Goal: Contribute content: Contribute content

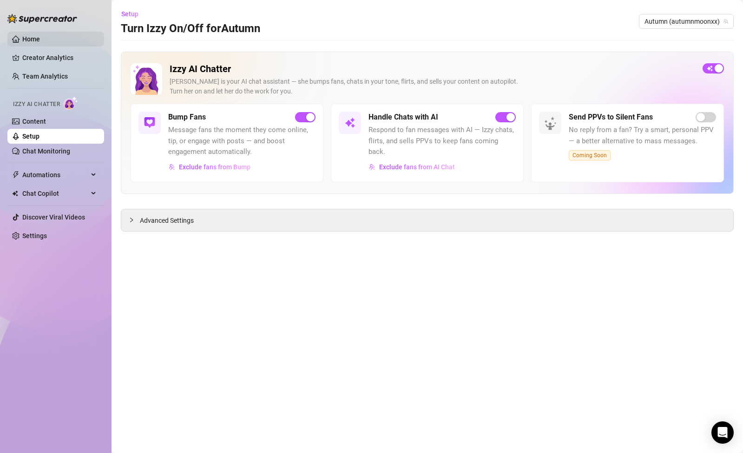
click at [22, 35] on link "Home" at bounding box center [31, 38] width 18 height 7
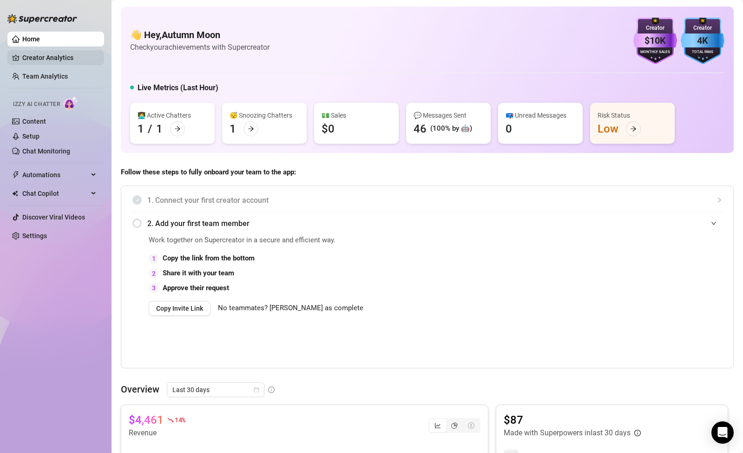
click at [45, 62] on link "Creator Analytics" at bounding box center [59, 57] width 74 height 15
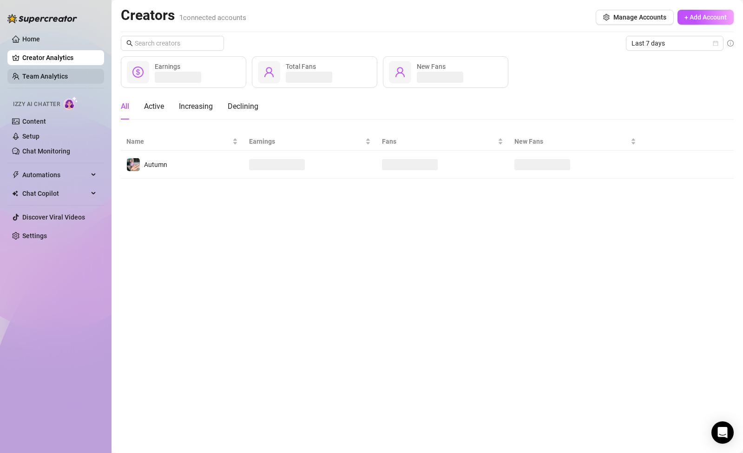
click at [46, 75] on link "Team Analytics" at bounding box center [45, 76] width 46 height 7
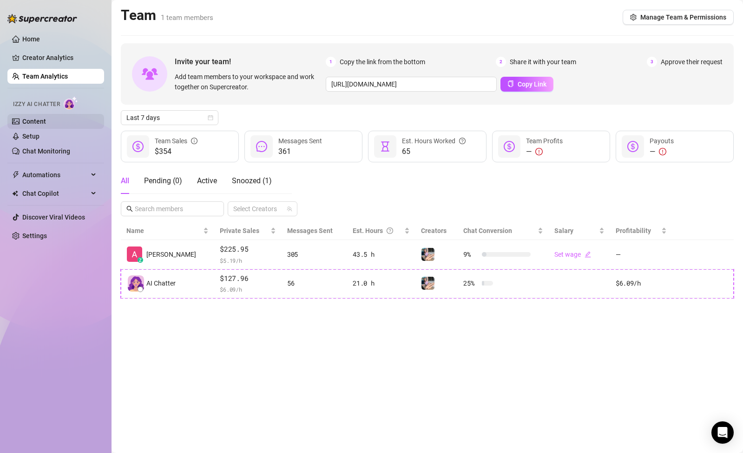
click at [42, 120] on link "Content" at bounding box center [34, 121] width 24 height 7
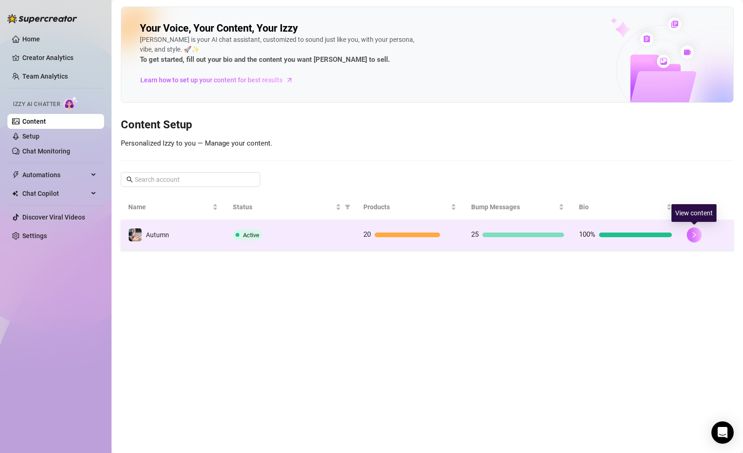
click at [692, 235] on icon "right" at bounding box center [694, 234] width 7 height 7
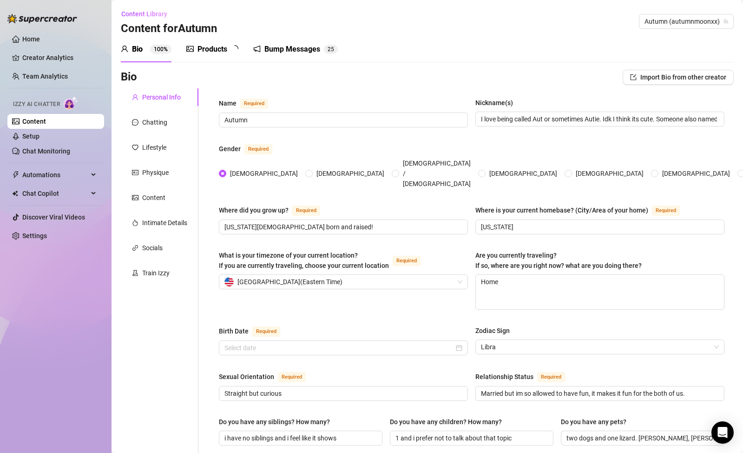
radio input "true"
type input "[DATE]"
click at [223, 56] on div "Products 2 0" at bounding box center [215, 49] width 59 height 26
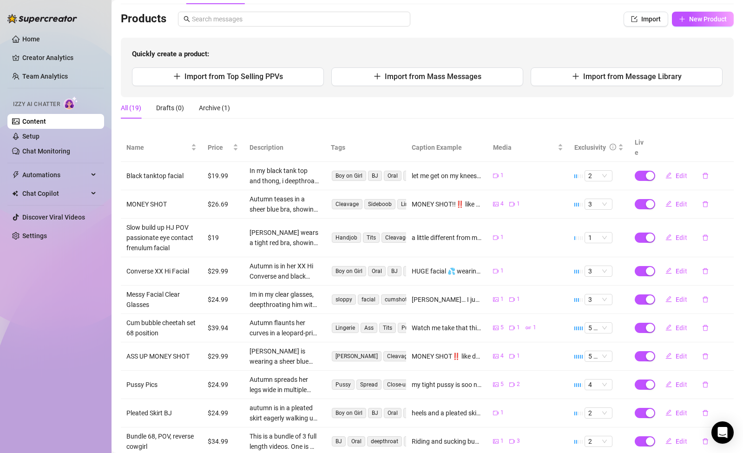
scroll to position [105, 0]
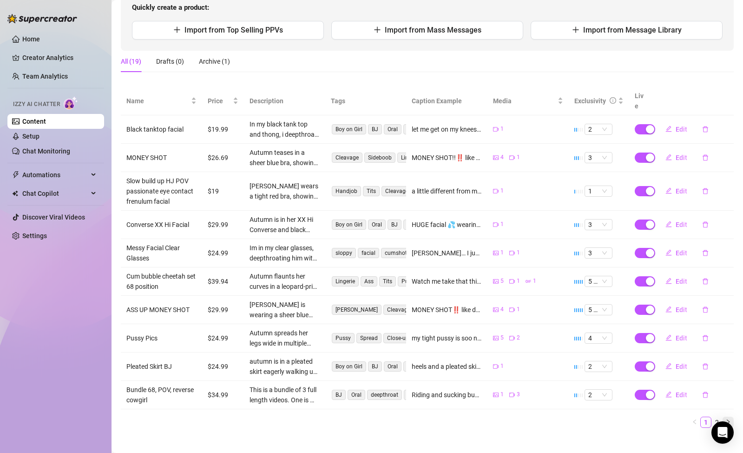
click at [726, 419] on icon "right" at bounding box center [729, 422] width 6 height 6
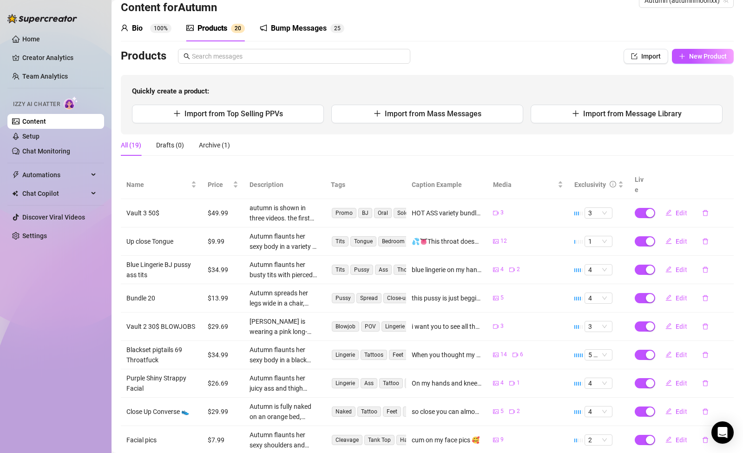
scroll to position [19, 0]
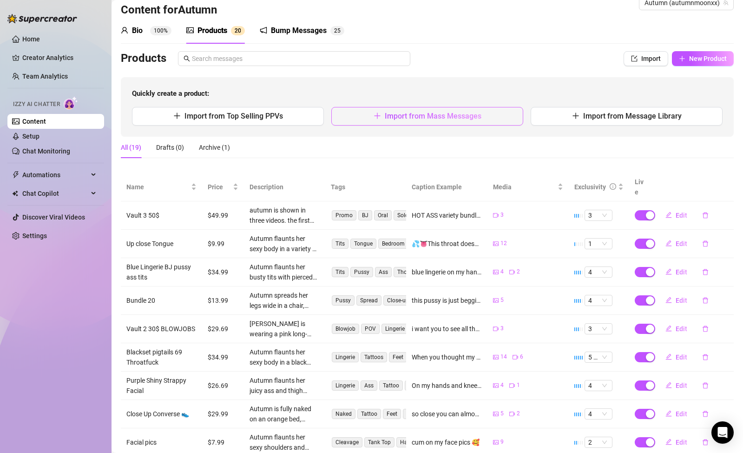
click at [473, 119] on span "Import from Mass Messages" at bounding box center [433, 116] width 97 height 9
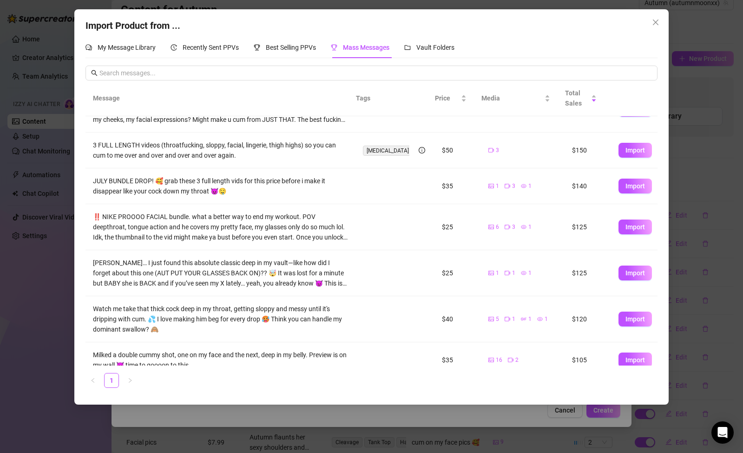
scroll to position [28, 0]
click at [626, 229] on span "Import" at bounding box center [636, 228] width 20 height 7
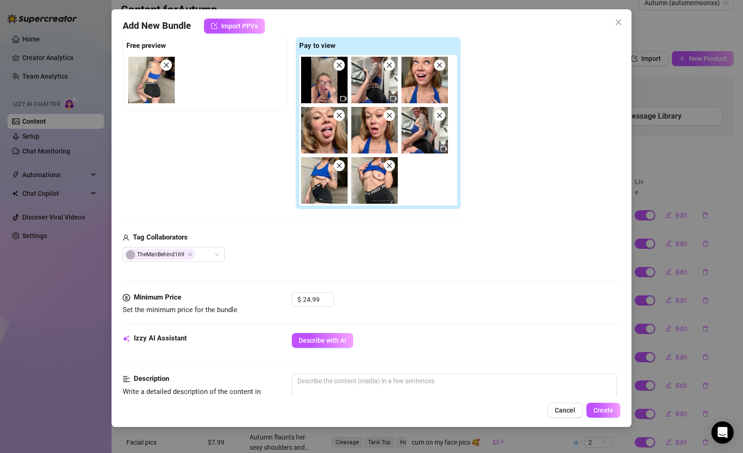
scroll to position [167, 0]
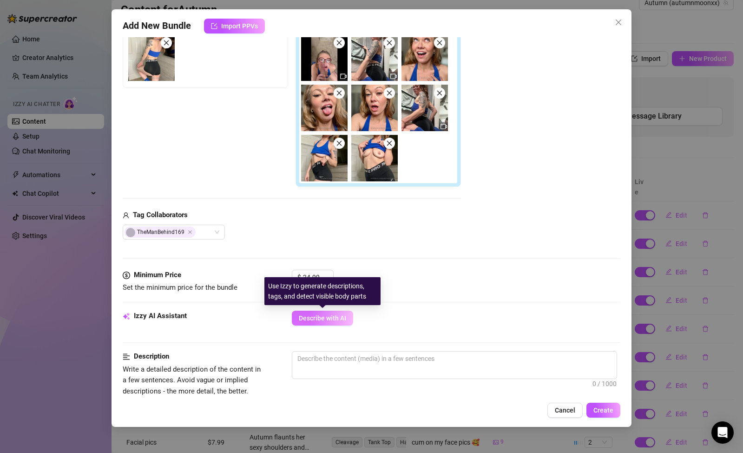
click at [350, 321] on button "Describe with AI" at bounding box center [322, 318] width 61 height 15
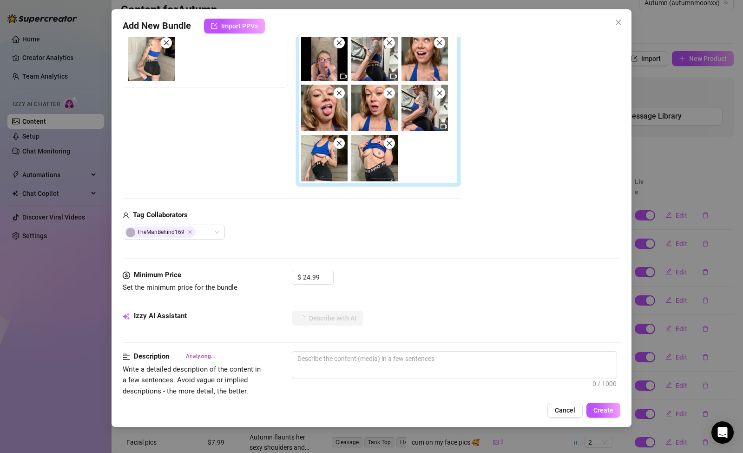
type textarea "Autumn"
type textarea "Autumn teases"
type textarea "Autumn teases in"
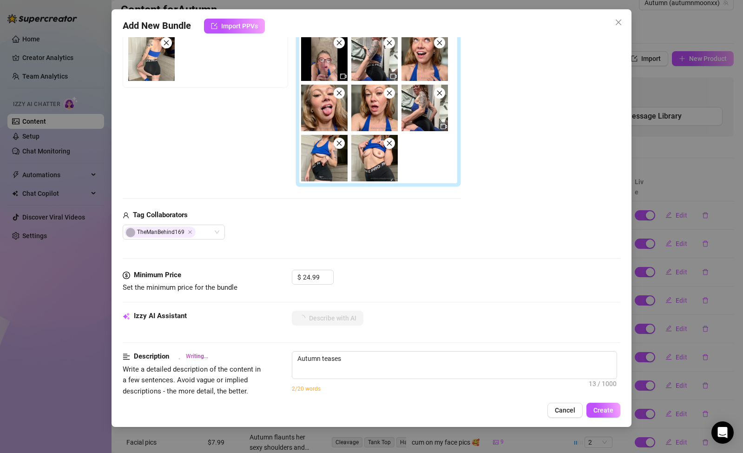
type textarea "Autumn teases in"
type textarea "Autumn teases in a"
type textarea "Autumn teases in a tight"
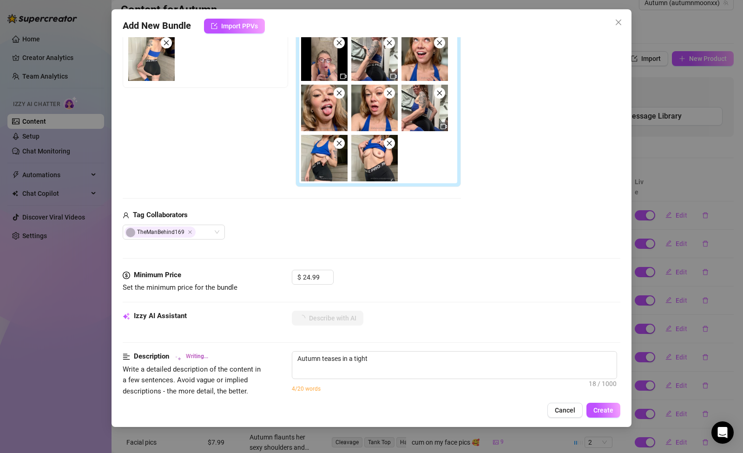
type textarea "Autumn teases in a tight blue"
type textarea "Autumn teases in a tight blue sports"
type textarea "Autumn teases in a tight blue sports bra"
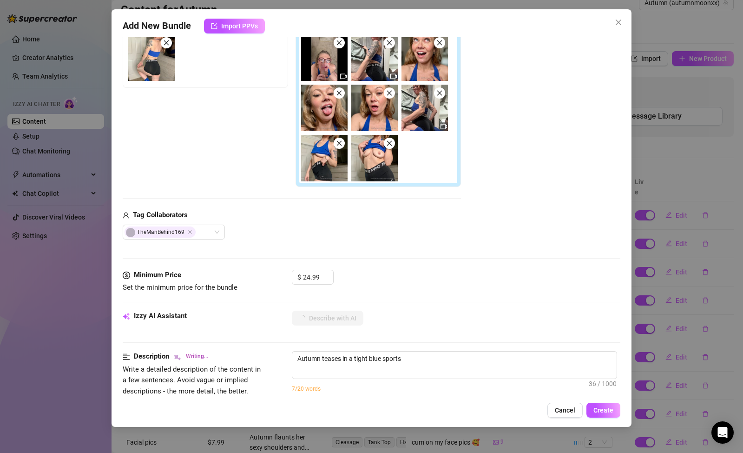
type textarea "Autumn teases in a tight blue sports bra"
type textarea "Autumn teases in a tight blue sports bra and"
type textarea "Autumn teases in a tight blue sports bra and black"
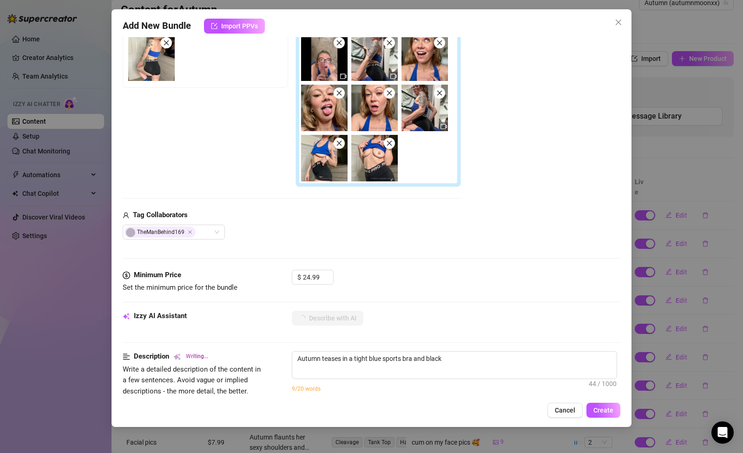
type textarea "Autumn teases in a tight blue sports bra and black Nike"
type textarea "Autumn teases in a tight blue sports bra and black Nike Pro"
type textarea "Autumn teases in a tight blue sports bra and black Nike Pro shorts,"
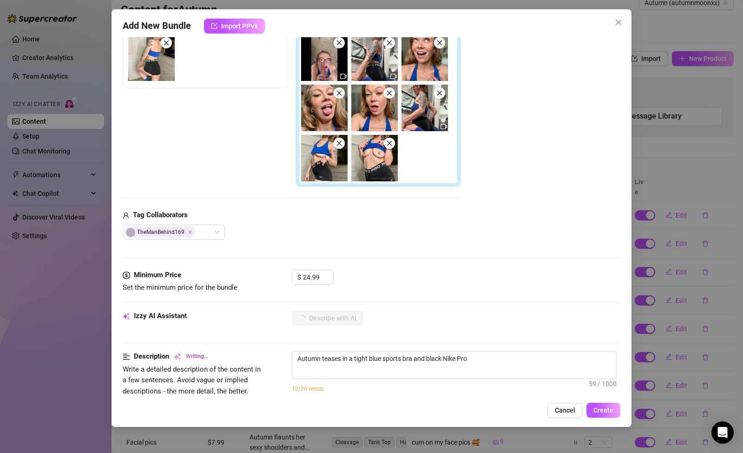
type textarea "Autumn teases in a tight blue sports bra and black Nike Pro shorts,"
type textarea "Autumn teases in a tight blue sports bra and black Nike Pro shorts, pulling"
type textarea "Autumn teases in a tight blue sports bra and black Nike Pro shorts, pulling her"
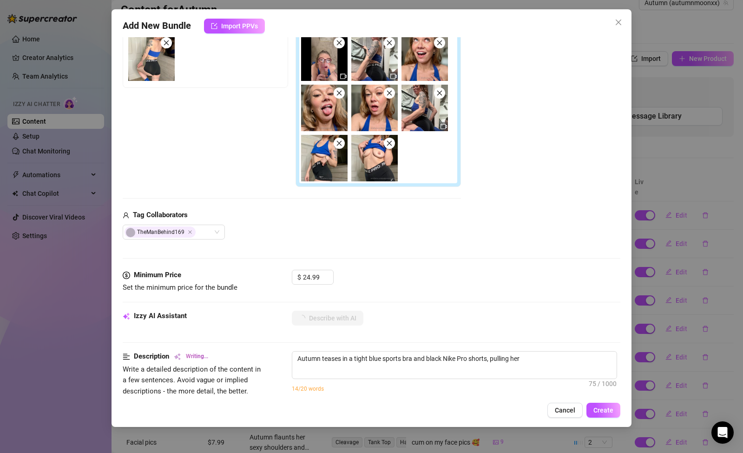
type textarea "Autumn teases in a tight blue sports bra and black Nike Pro shorts, pulling her…"
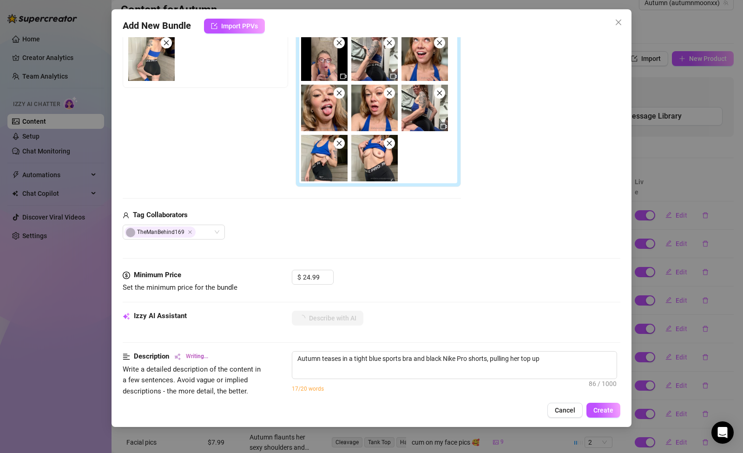
type textarea "Autumn teases in a tight blue sports bra and black Nike Pro shorts, pulling her…"
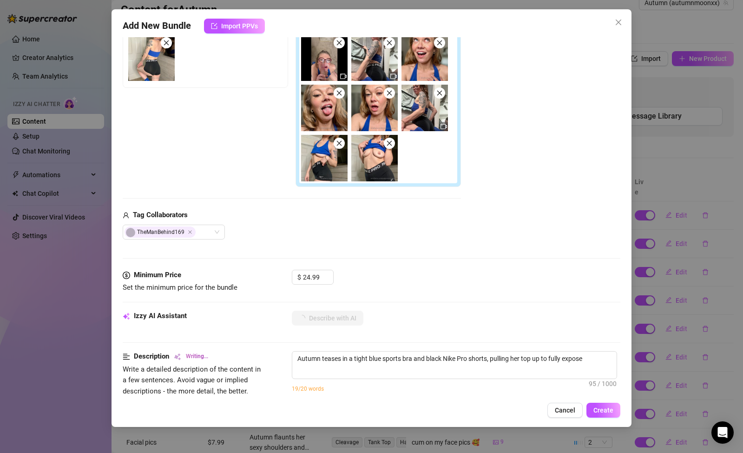
type textarea "Autumn teases in a tight blue sports bra and black Nike Pro shorts, pulling her…"
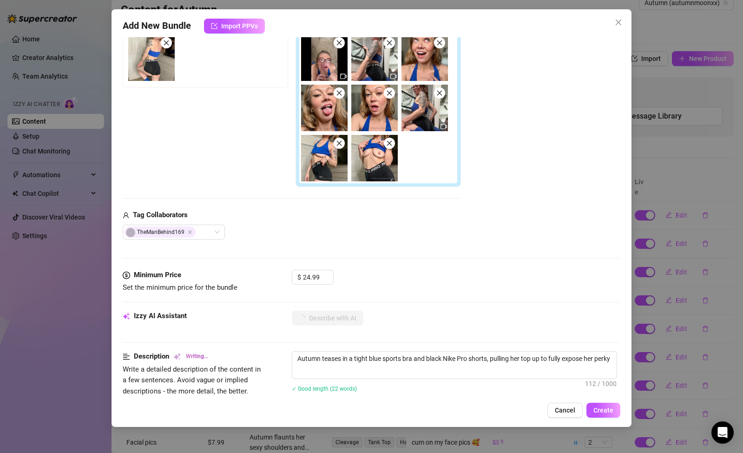
type textarea "Autumn teases in a tight blue sports bra and black Nike Pro shorts, pulling her…"
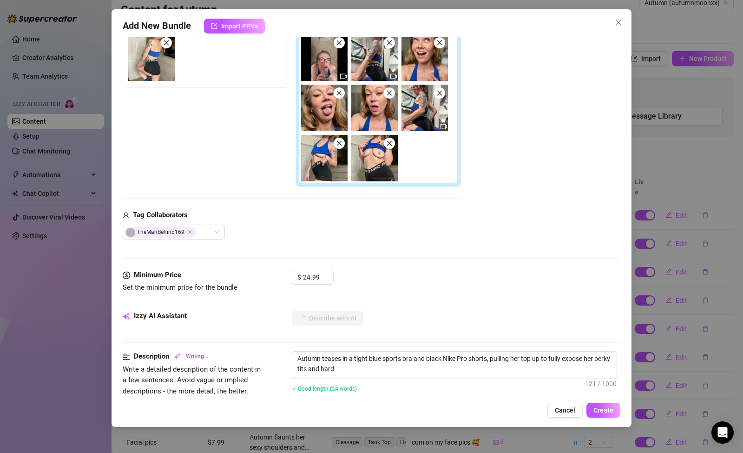
type textarea "Autumn teases in a tight blue sports bra and black Nike Pro shorts, pulling her…"
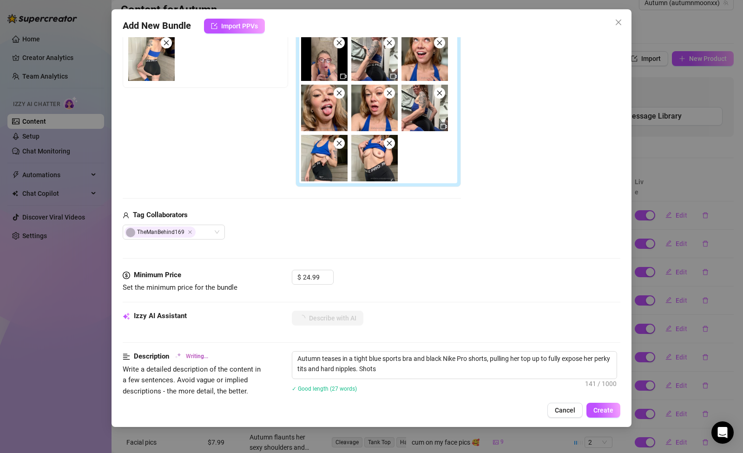
type textarea "Autumn teases in a tight blue sports bra and black Nike Pro shorts, pulling her…"
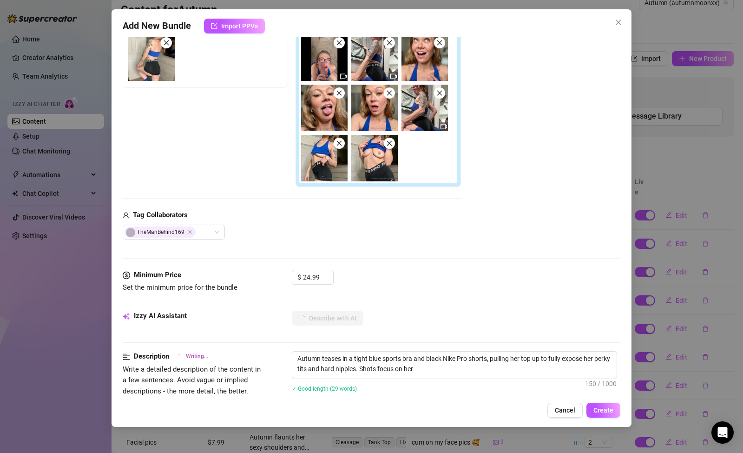
type textarea "Autumn teases in a tight blue sports bra and black Nike Pro shorts, pulling her…"
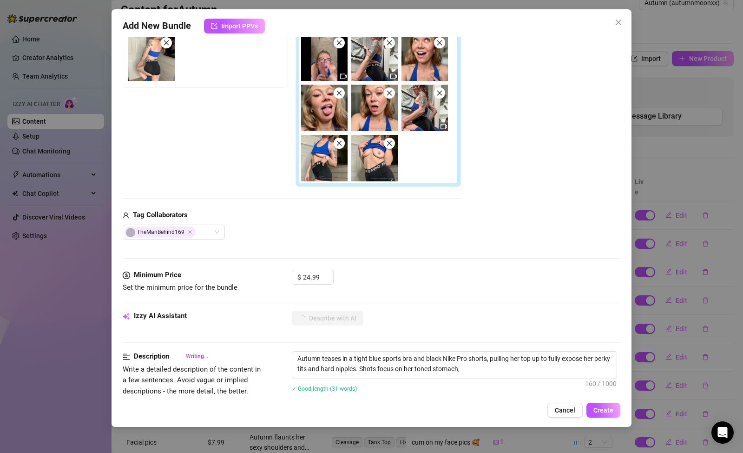
type textarea "Autumn teases in a tight blue sports bra and black Nike Pro shorts, pulling her…"
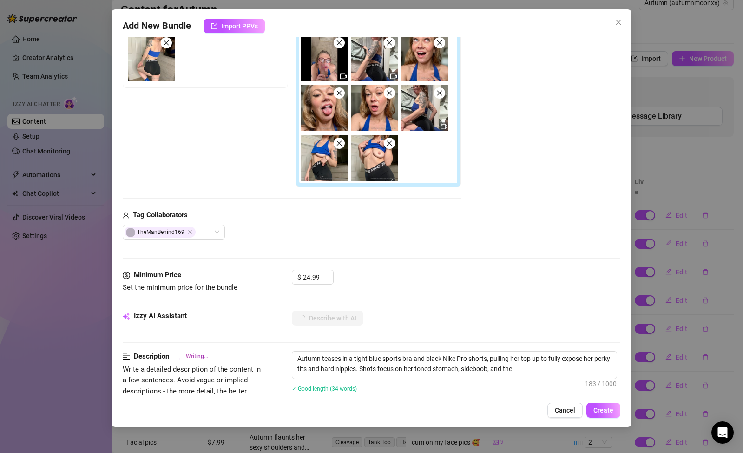
type textarea "Autumn teases in a tight blue sports bra and black Nike Pro shorts, pulling her…"
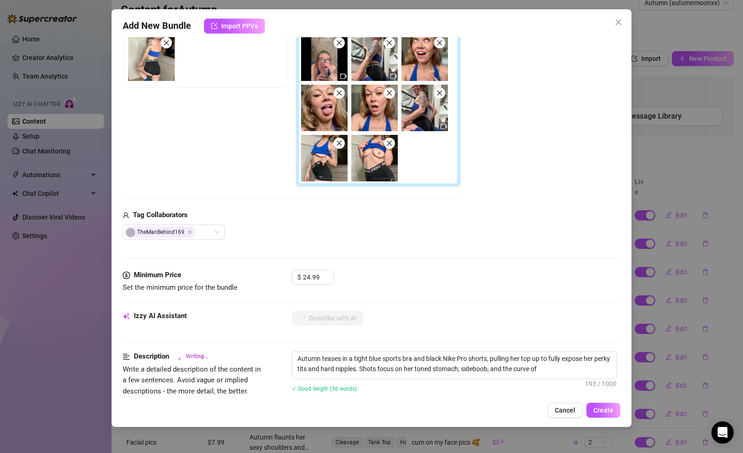
type textarea "Autumn teases in a tight blue sports bra and black Nike Pro shorts, pulling her…"
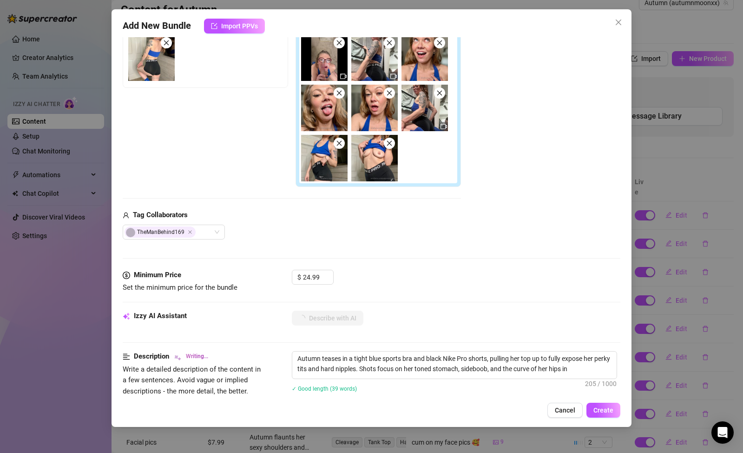
type textarea "Autumn teases in a tight blue sports bra and black Nike Pro shorts, pulling her…"
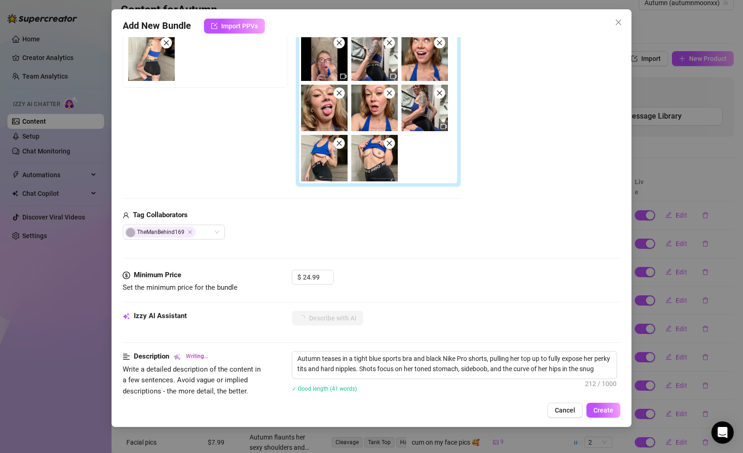
type textarea "Autumn teases in a tight blue sports bra and black Nike Pro shorts, pulling her…"
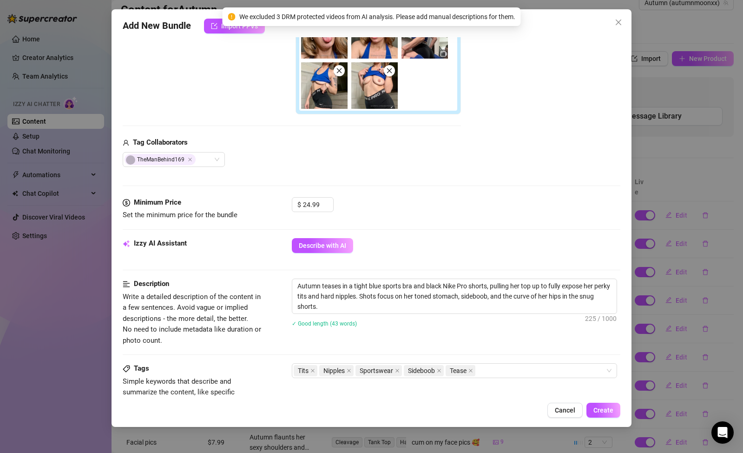
scroll to position [252, 0]
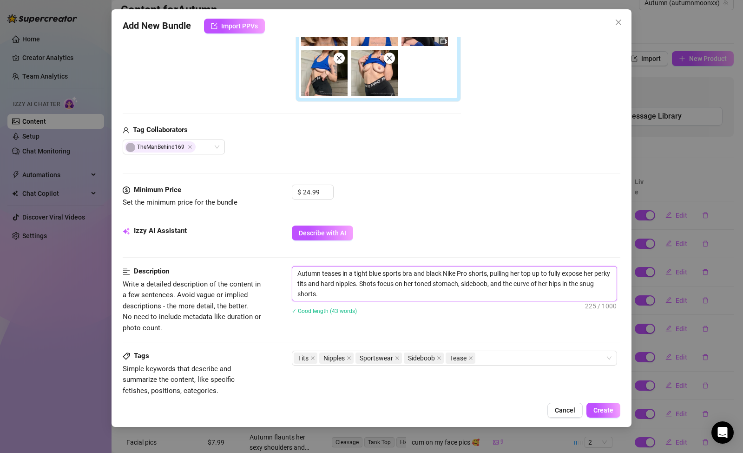
click at [410, 289] on textarea "Autumn teases in a tight blue sports bra and black Nike Pro shorts, pulling her…" at bounding box center [454, 283] width 324 height 34
type textarea "Autumn teases in a tight blue sports bra and black Nike Pro shorts, pulling her…"
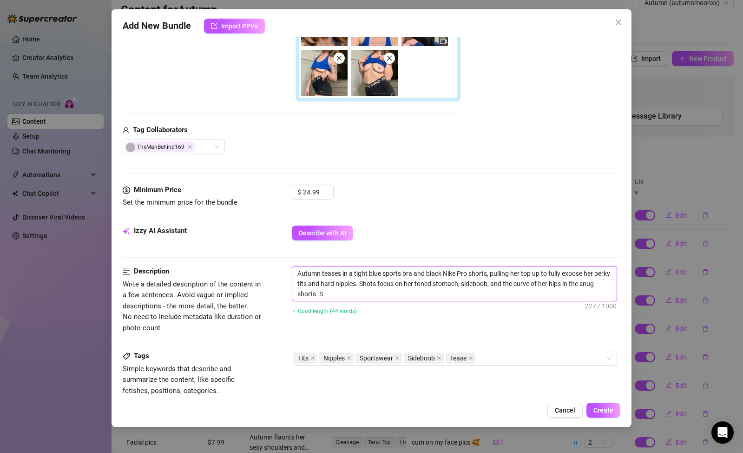
type textarea "Autumn teases in a tight blue sports bra and black Nike Pro shorts, pulling her…"
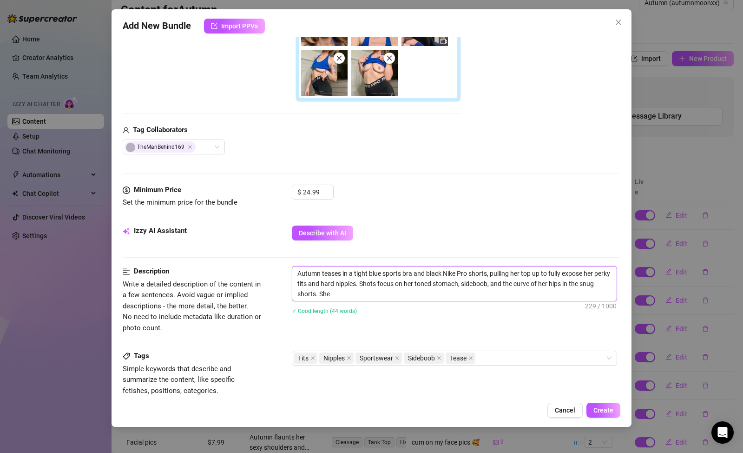
type textarea "Autumn teases in a tight blue sports bra and black Nike Pro shorts, pulling her…"
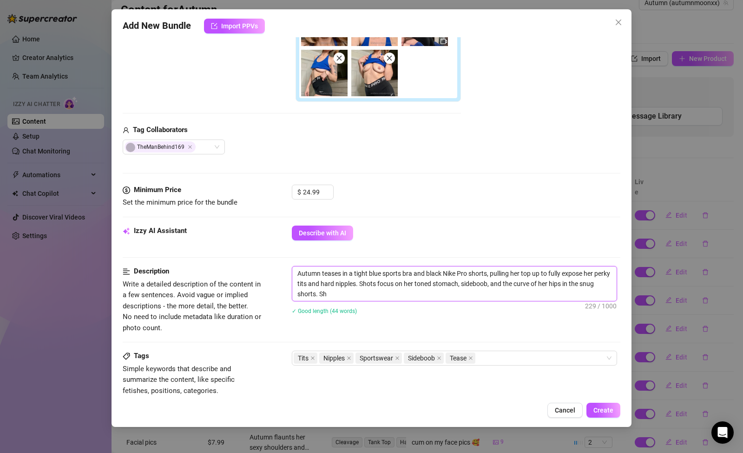
type textarea "Autumn teases in a tight blue sports bra and black Nike Pro shorts, pulling her…"
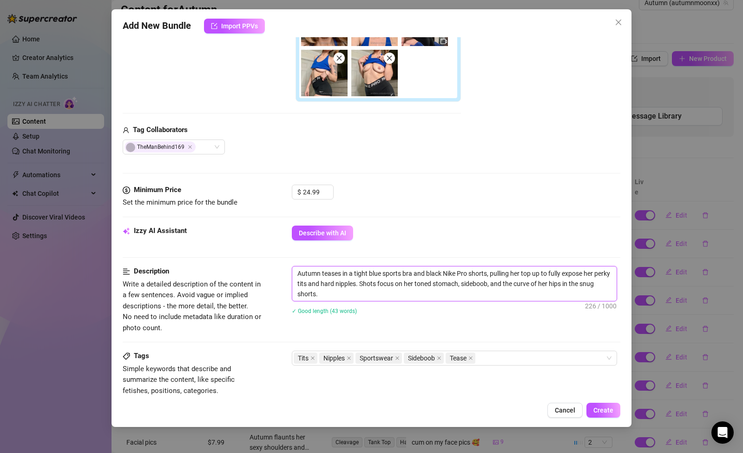
type textarea "Autumn teases in a tight blue sports bra and black Nike Pro shorts, pulling her…"
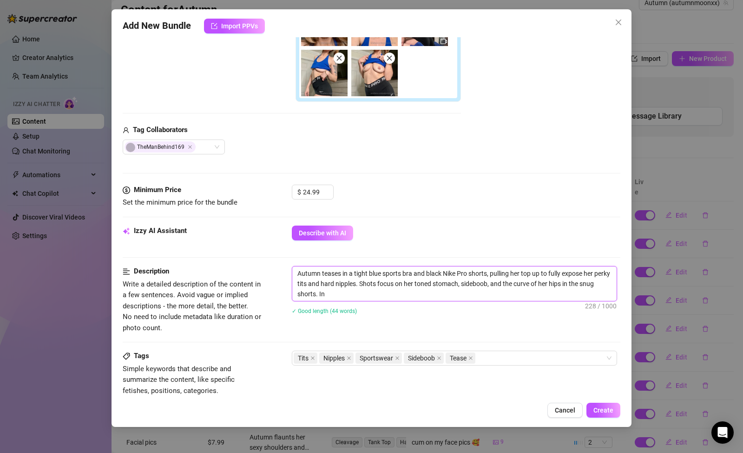
type textarea "Autumn teases in a tight blue sports bra and black Nike Pro shorts, pulling her…"
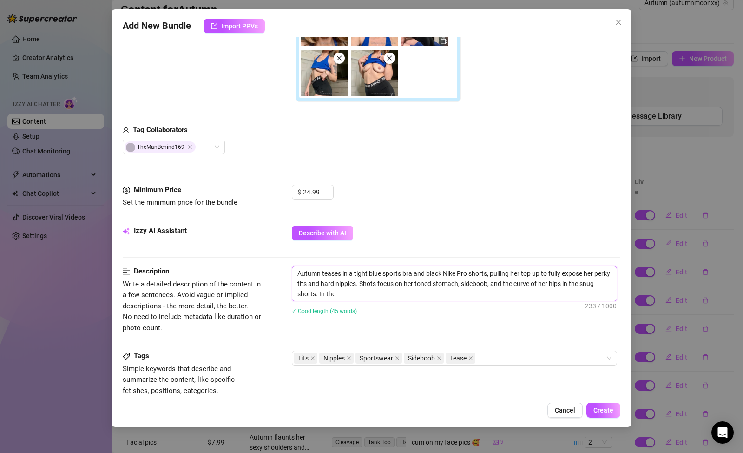
type textarea "Autumn teases in a tight blue sports bra and black Nike Pro shorts, pulling her…"
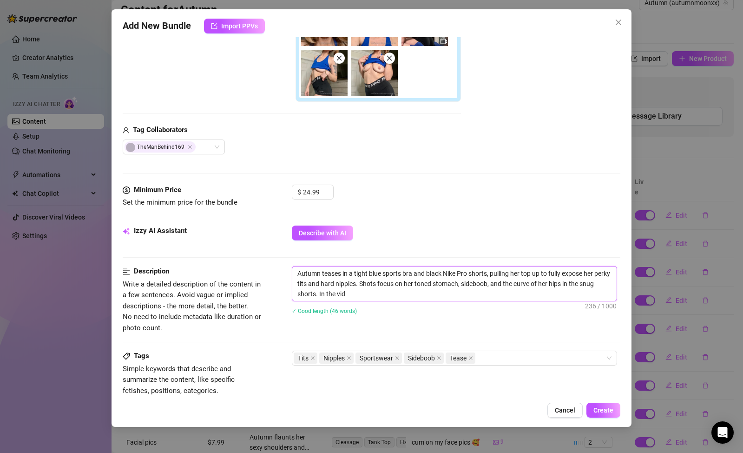
type textarea "Autumn teases in a tight blue sports bra and black Nike Pro shorts, pulling her…"
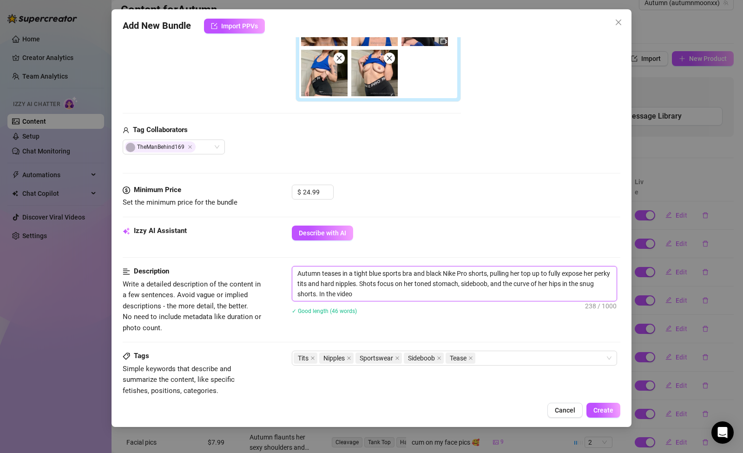
type textarea "Autumn teases in a tight blue sports bra and black Nike Pro shorts, pulling her…"
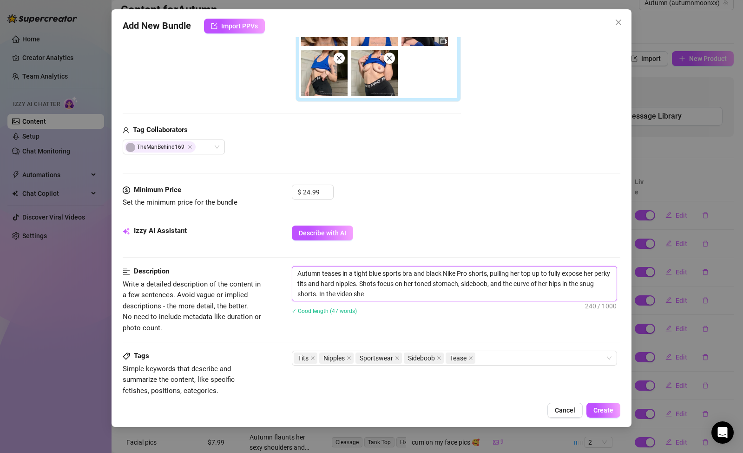
type textarea "Autumn teases in a tight blue sports bra and black Nike Pro shorts, pulling her…"
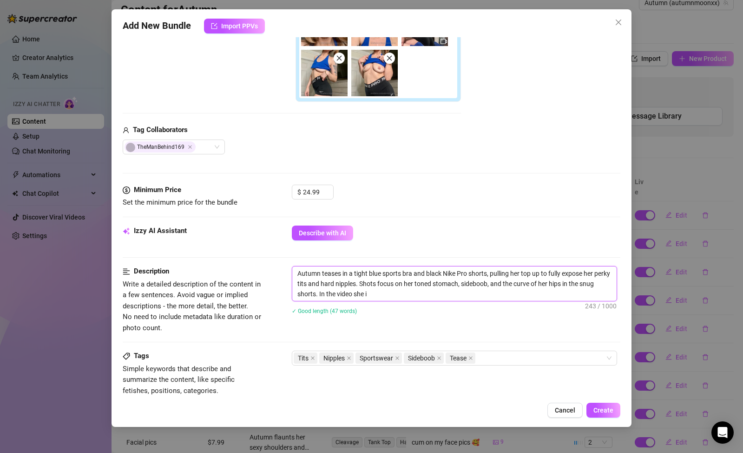
type textarea "Autumn teases in a tight blue sports bra and black Nike Pro shorts, pulling her…"
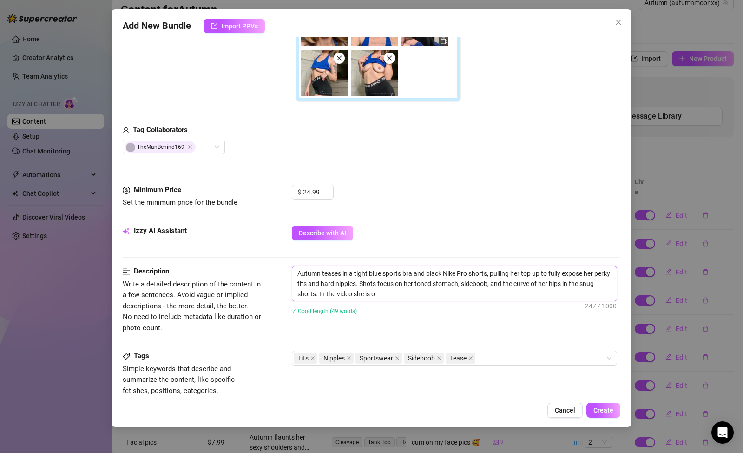
type textarea "Autumn teases in a tight blue sports bra and black Nike Pro shorts, pulling her…"
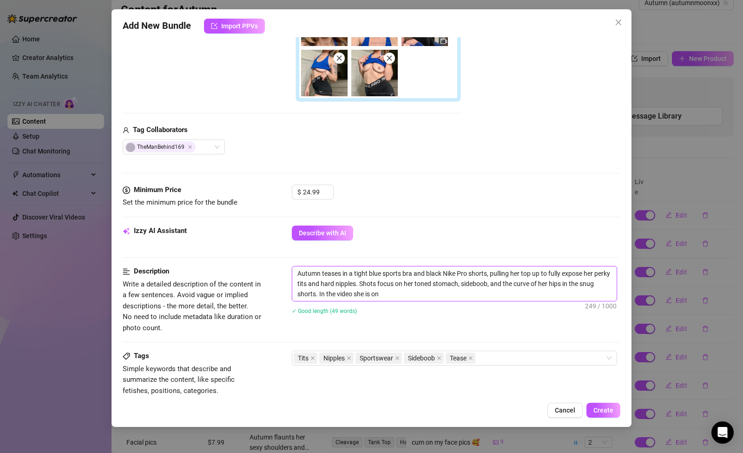
type textarea "Autumn teases in a tight blue sports bra and black Nike Pro shorts, pulling her…"
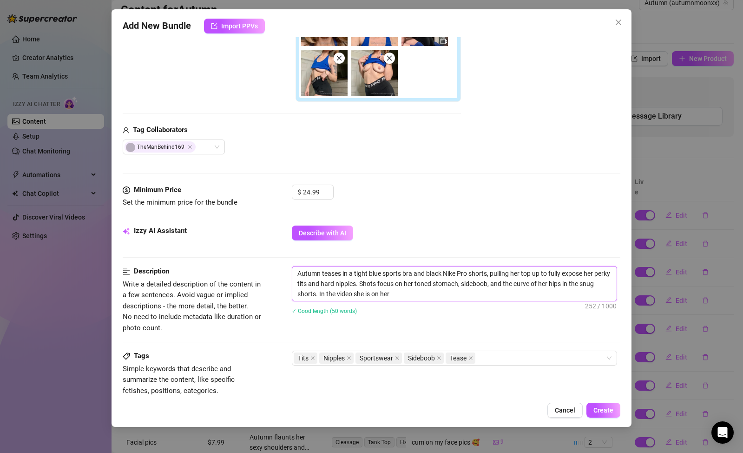
type textarea "Autumn teases in a tight blue sports bra and black Nike Pro shorts, pulling her…"
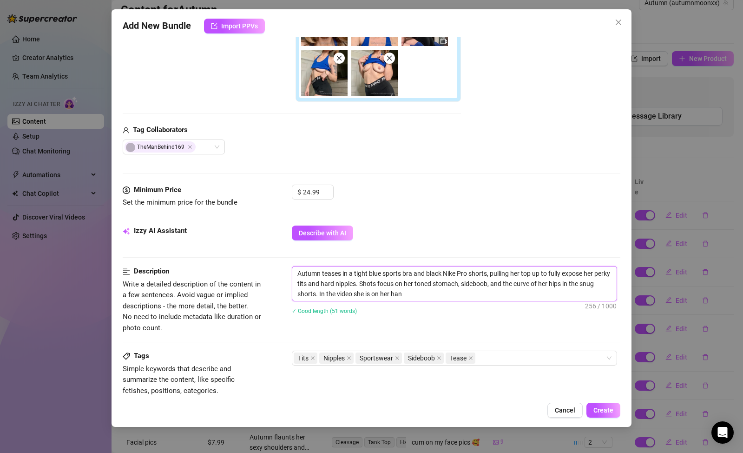
type textarea "Autumn teases in a tight blue sports bra and black Nike Pro shorts, pulling her…"
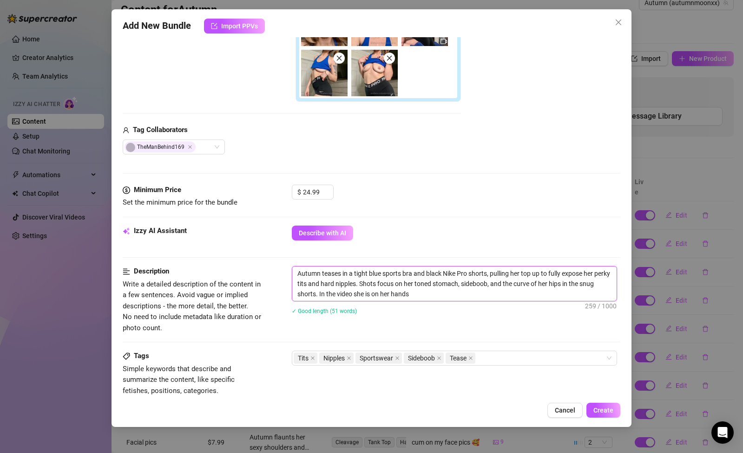
type textarea "Autumn teases in a tight blue sports bra and black Nike Pro shorts, pulling her…"
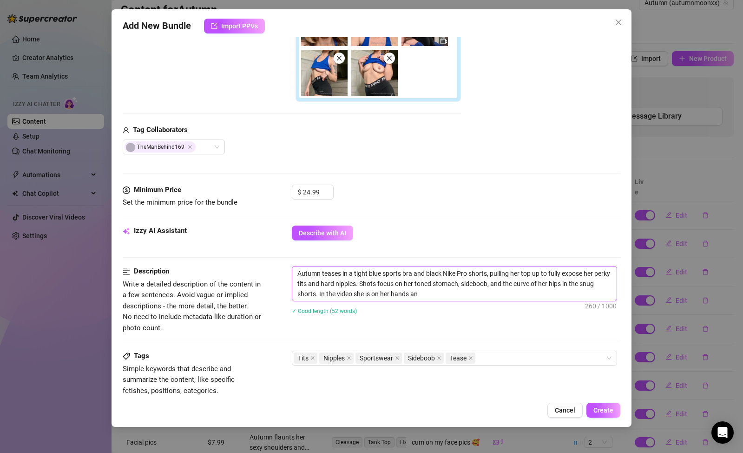
type textarea "Autumn teases in a tight blue sports bra and black Nike Pro shorts, pulling her…"
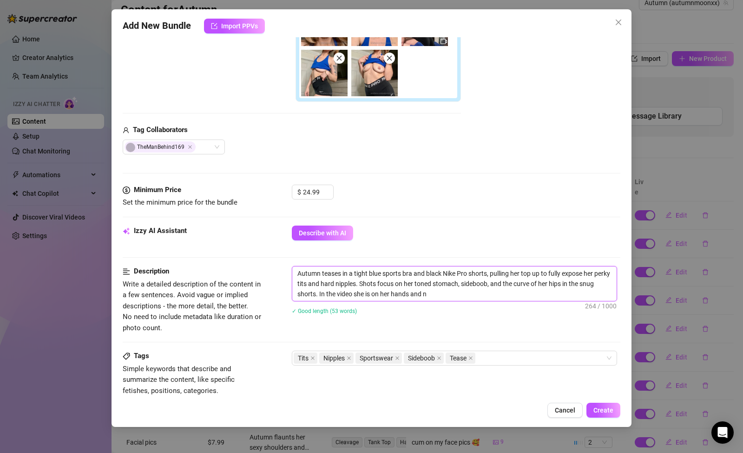
type textarea "Autumn teases in a tight blue sports bra and black Nike Pro shorts, pulling her…"
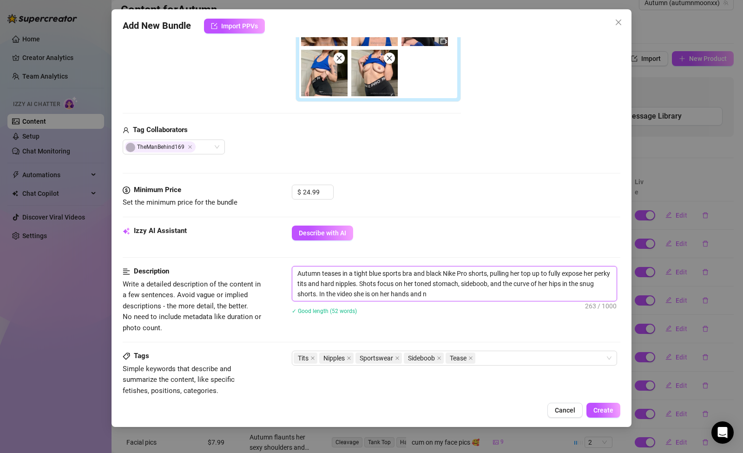
type textarea "Autumn teases in a tight blue sports bra and black Nike Pro shorts, pulling her…"
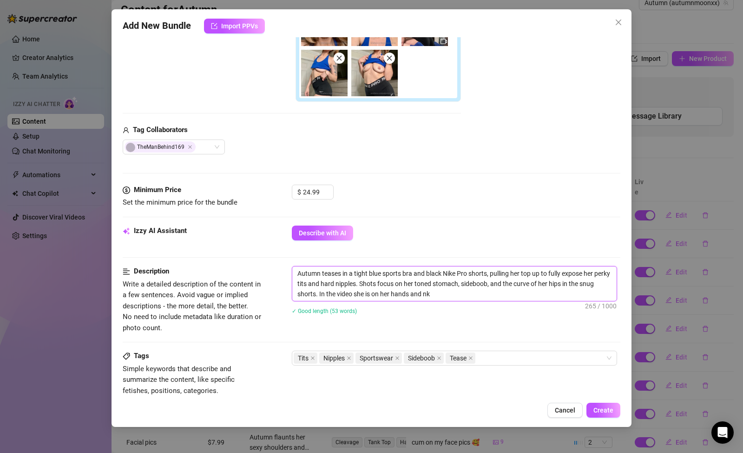
type textarea "Autumn teases in a tight blue sports bra and black Nike Pro shorts, pulling her…"
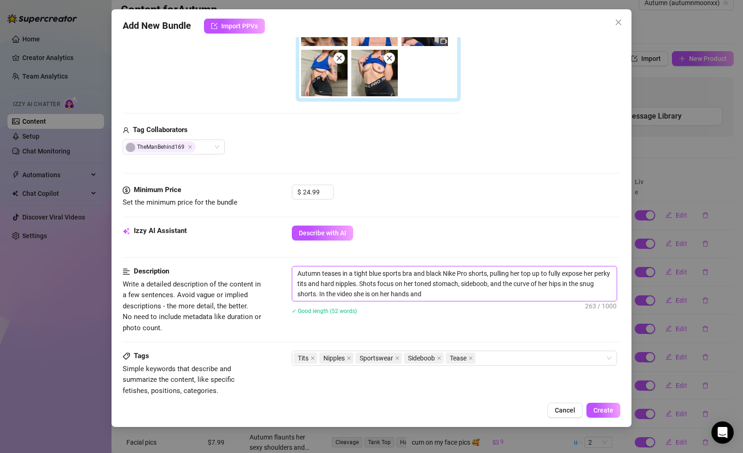
type textarea "Autumn teases in a tight blue sports bra and black Nike Pro shorts, pulling her…"
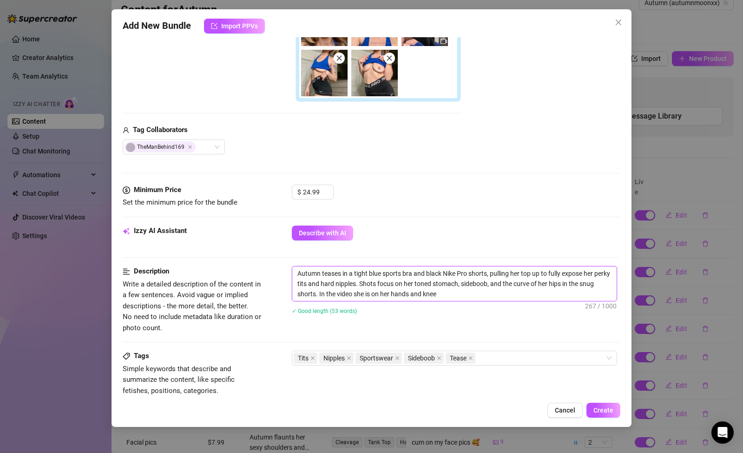
type textarea "Autumn teases in a tight blue sports bra and black Nike Pro shorts, pulling her…"
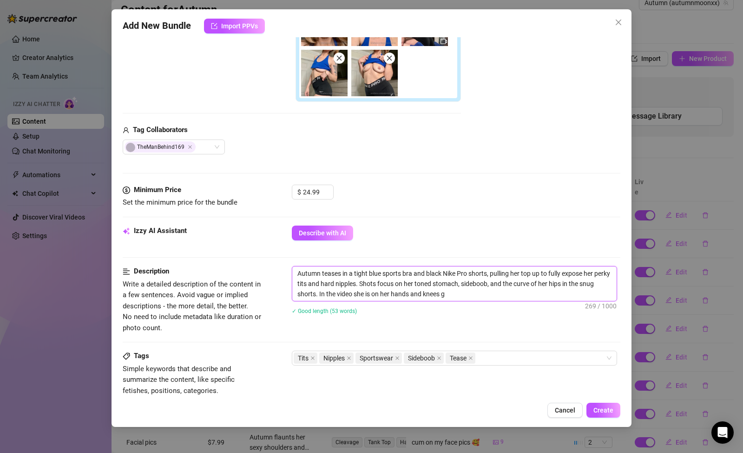
type textarea "Autumn teases in a tight blue sports bra and black Nike Pro shorts, pulling her…"
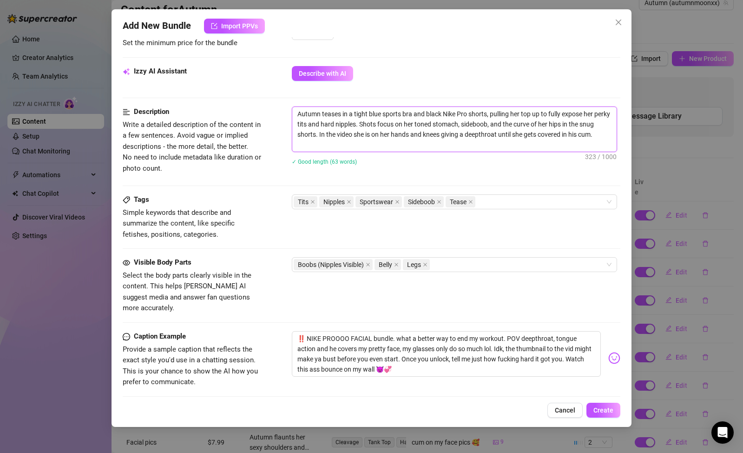
scroll to position [471, 0]
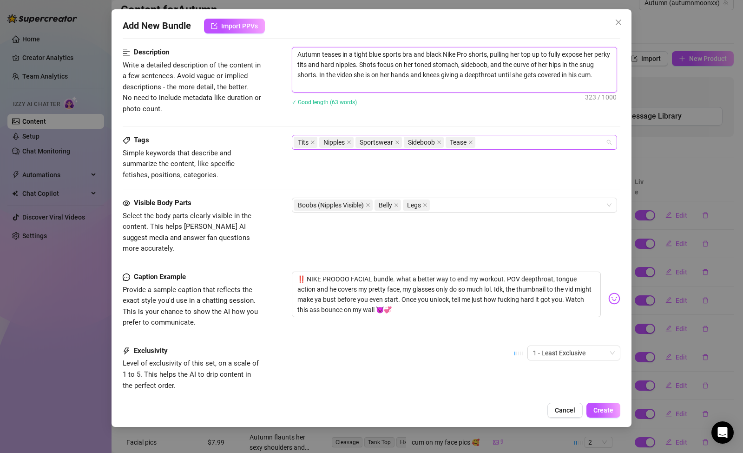
click at [532, 142] on div "Tits Nipples Sportswear Sideboob Tease" at bounding box center [450, 142] width 312 height 13
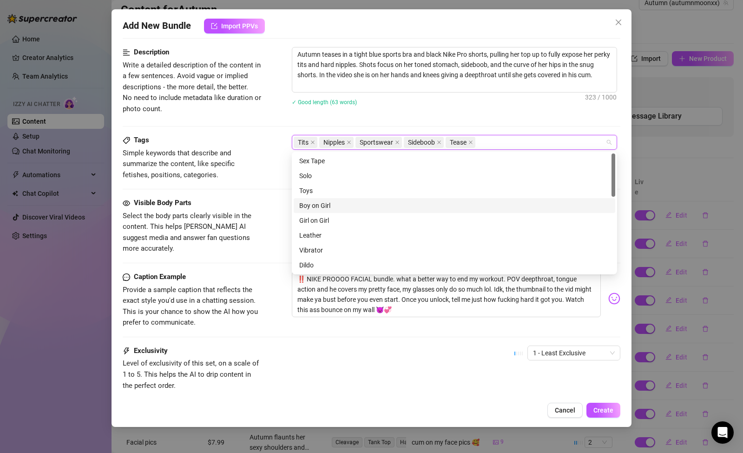
click at [324, 207] on div "Boy on Girl" at bounding box center [454, 205] width 311 height 10
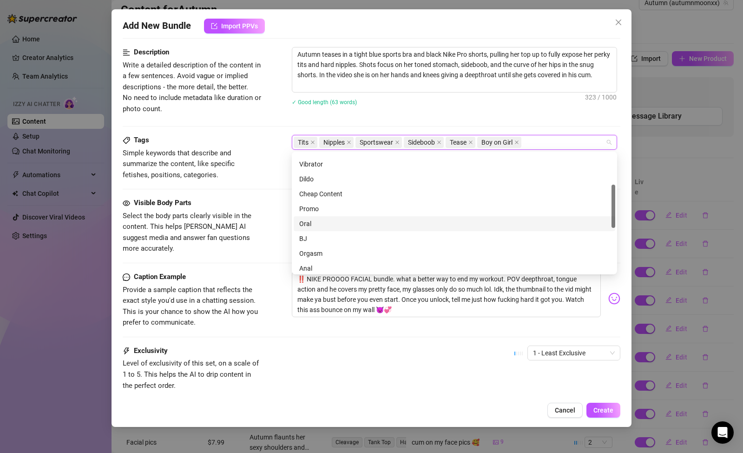
click at [319, 221] on div "Oral" at bounding box center [454, 223] width 311 height 10
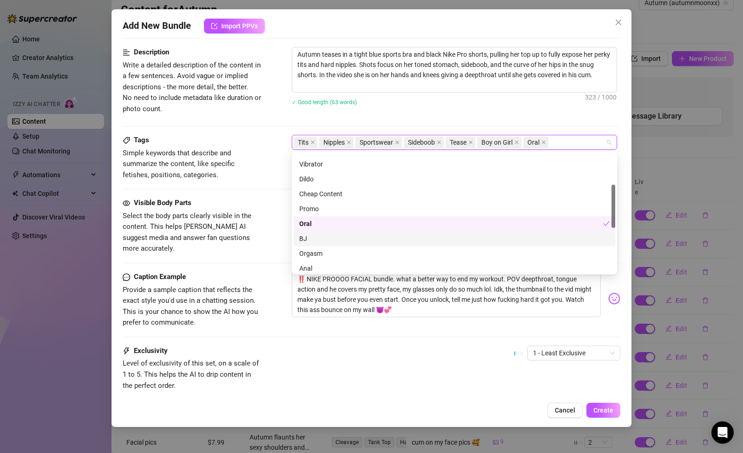
click at [315, 238] on div "BJ" at bounding box center [454, 238] width 311 height 10
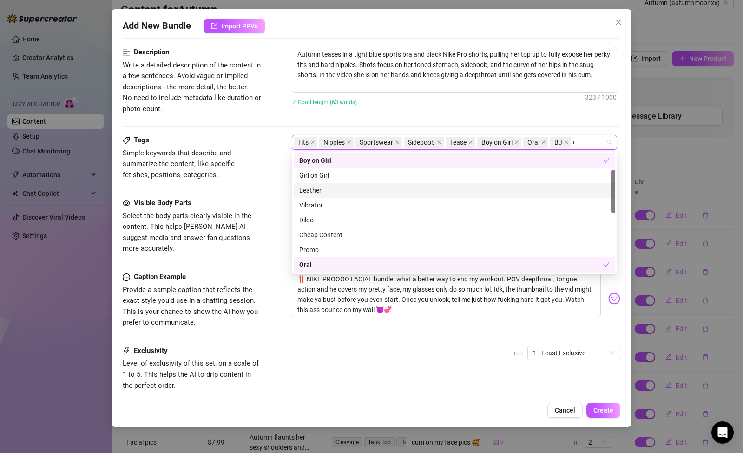
scroll to position [0, 0]
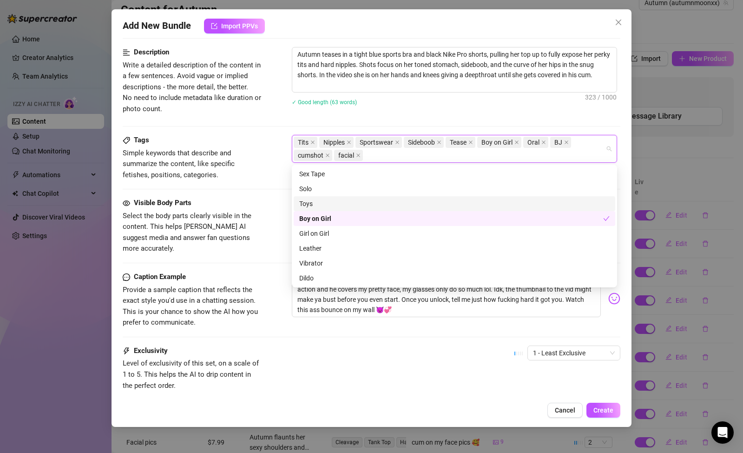
click at [268, 192] on div "Tags Simple keywords that describe and summarize the content, like specific fet…" at bounding box center [372, 166] width 498 height 63
click at [403, 160] on div "Tits Nipples Sportswear Sideboob Tease Boy on Girl Oral BJ cumshot facial" at bounding box center [450, 149] width 312 height 26
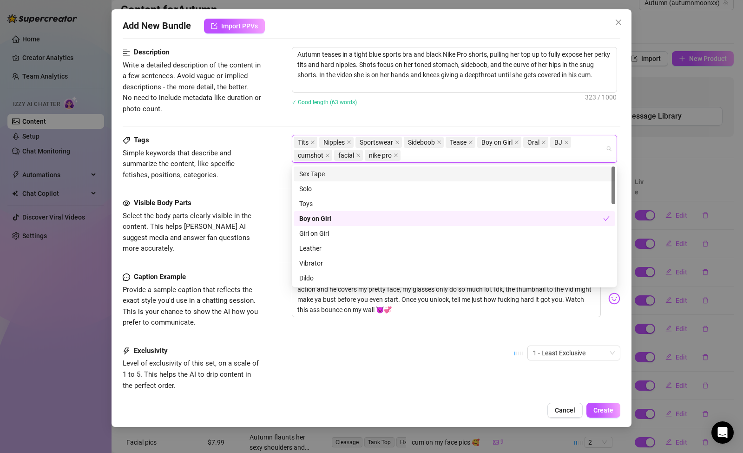
click at [235, 162] on span "Simple keywords that describe and summarize the content, like specific fetishes…" at bounding box center [179, 164] width 112 height 30
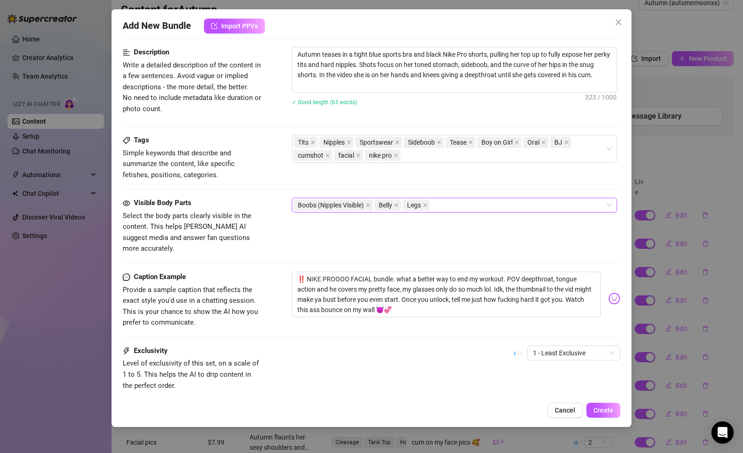
click at [456, 207] on div "Boobs (Nipples Visible) Belly Legs" at bounding box center [450, 204] width 312 height 13
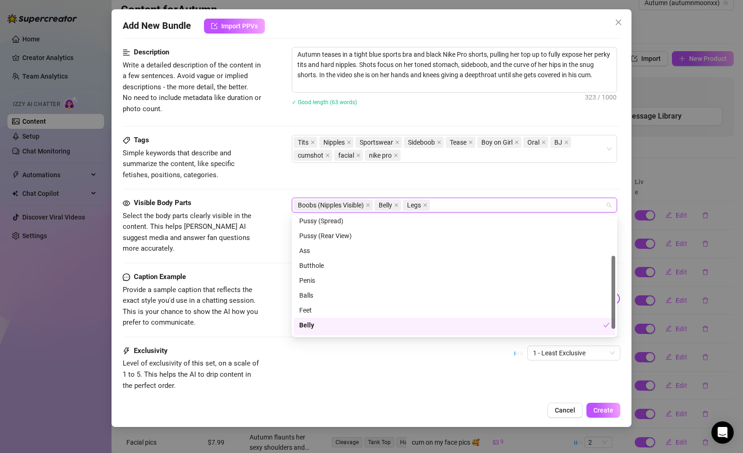
scroll to position [74, 0]
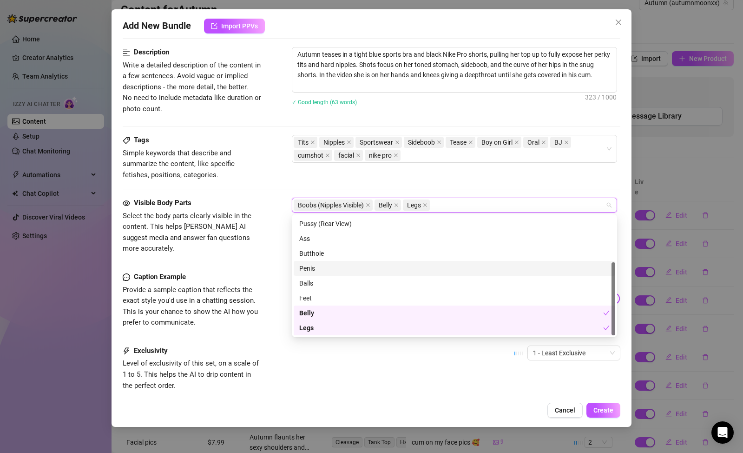
click at [379, 267] on div "Penis" at bounding box center [454, 268] width 311 height 10
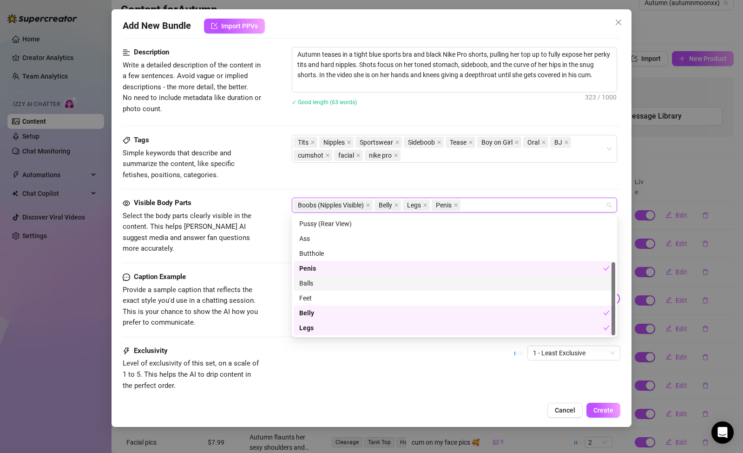
click at [378, 282] on div "Balls" at bounding box center [454, 283] width 311 height 10
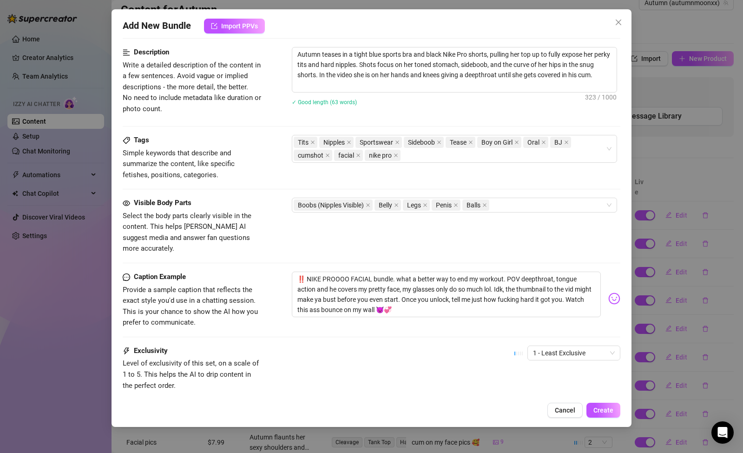
click at [261, 235] on span "Select the body parts clearly visible in the content. This helps [PERSON_NAME] …" at bounding box center [192, 233] width 139 height 44
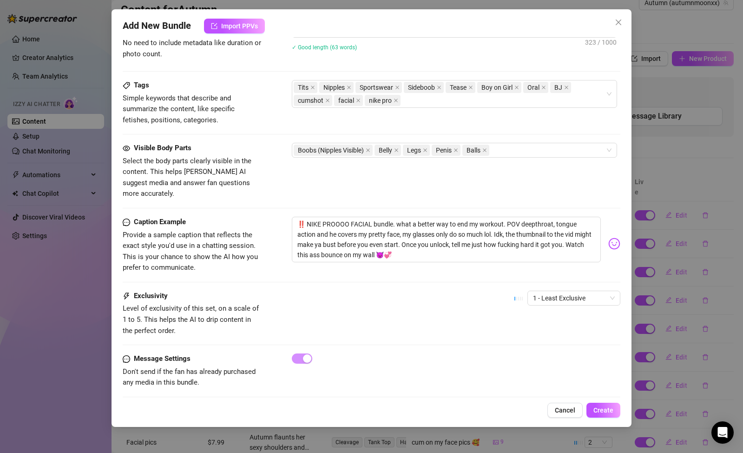
scroll to position [527, 0]
click at [542, 291] on span "1 - Least Exclusive" at bounding box center [574, 298] width 82 height 14
click at [538, 315] on div "2" at bounding box center [567, 320] width 78 height 10
click at [464, 292] on div "Exclusivity Level of exclusivity of this set, on a scale of 1 to 5. This helps …" at bounding box center [372, 313] width 498 height 46
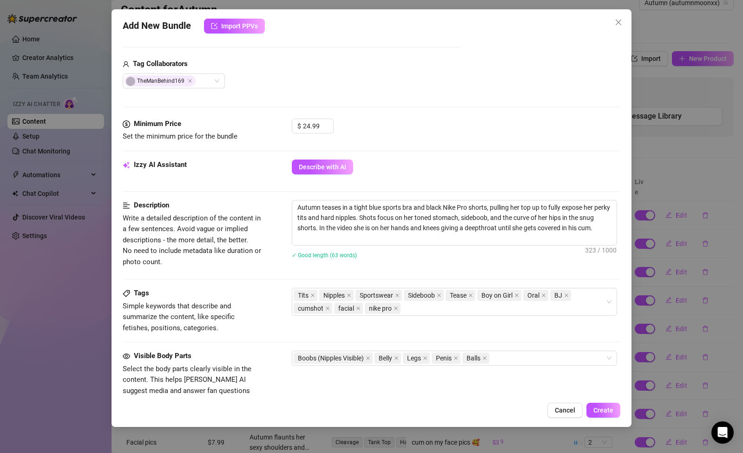
scroll to position [530, 0]
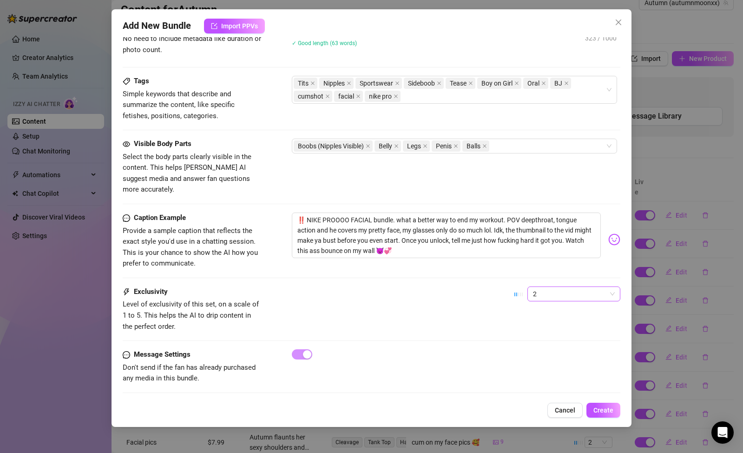
click at [533, 287] on span "2" at bounding box center [574, 294] width 82 height 14
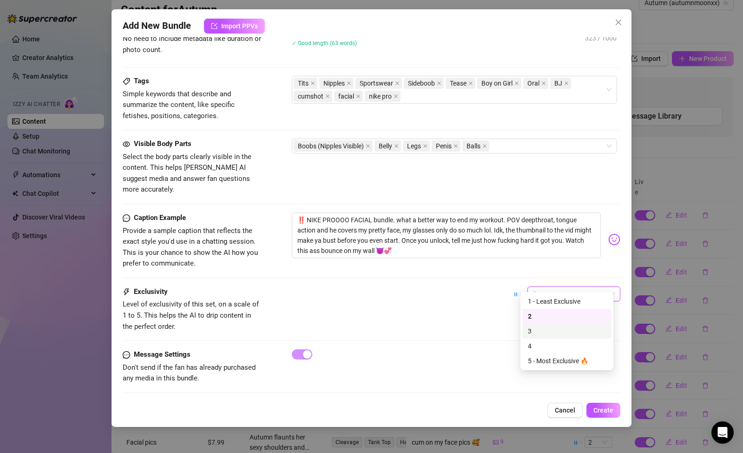
click at [535, 328] on div "3" at bounding box center [567, 331] width 78 height 10
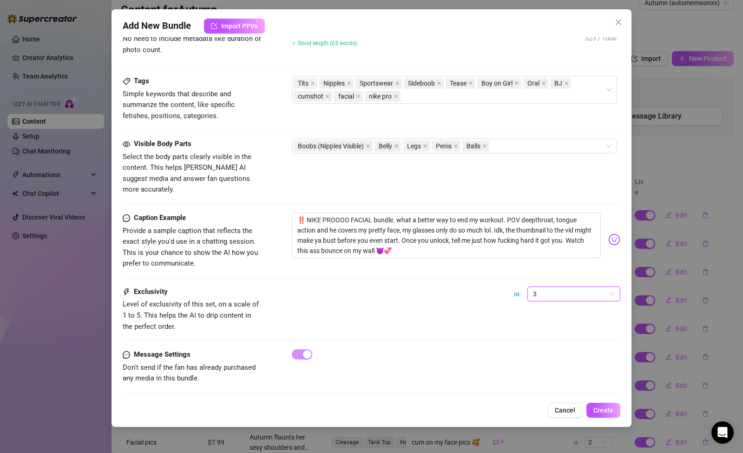
click at [456, 307] on div "Exclusivity Level of exclusivity of this set, on a scale of 1 to 5. This helps …" at bounding box center [372, 309] width 498 height 46
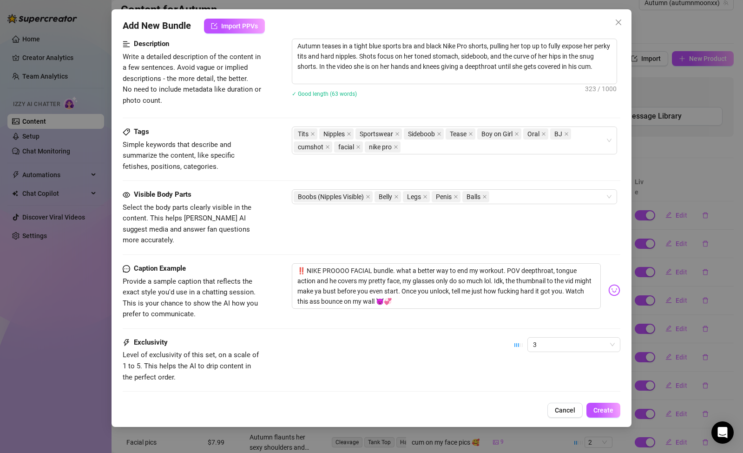
scroll to position [498, 0]
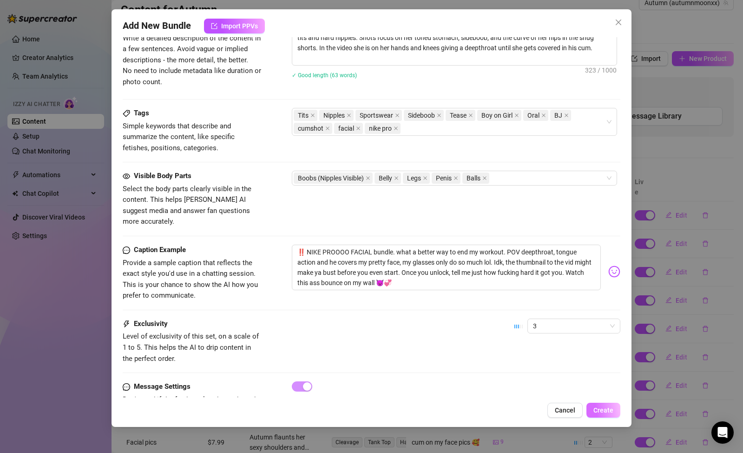
click at [611, 406] on span "Create" at bounding box center [604, 409] width 20 height 7
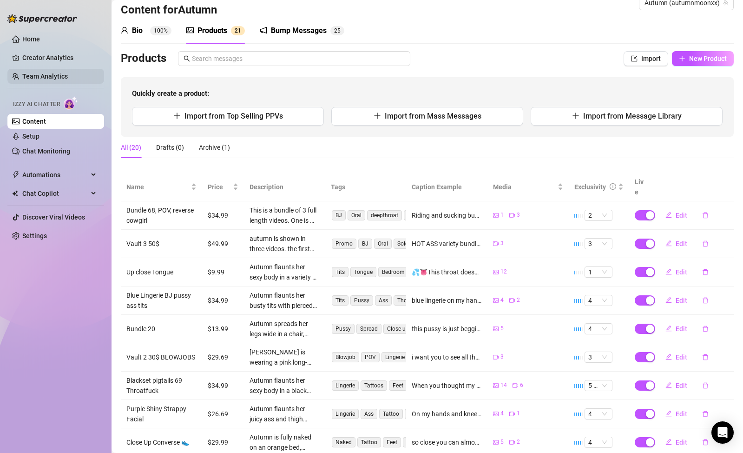
click at [26, 80] on link "Team Analytics" at bounding box center [45, 76] width 46 height 7
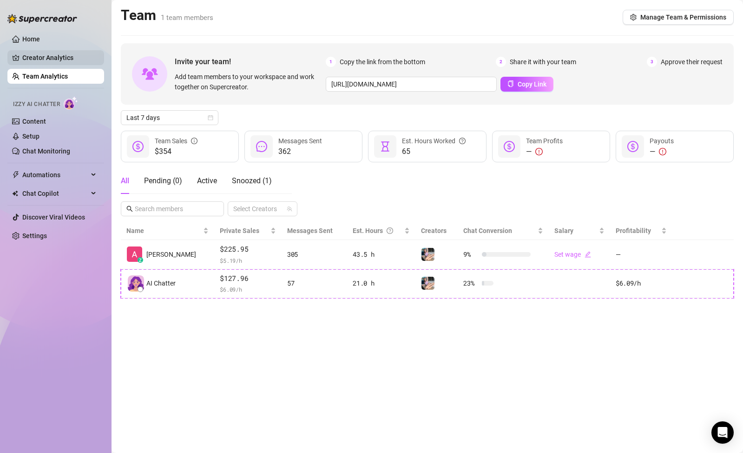
click at [31, 59] on link "Creator Analytics" at bounding box center [59, 57] width 74 height 15
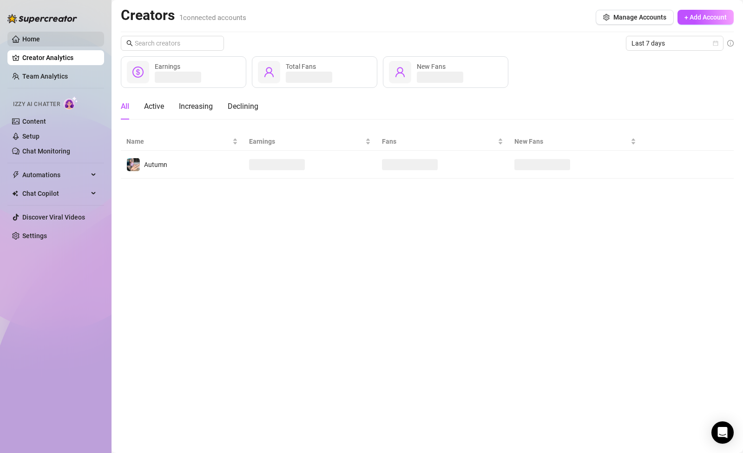
click at [36, 35] on link "Home" at bounding box center [31, 38] width 18 height 7
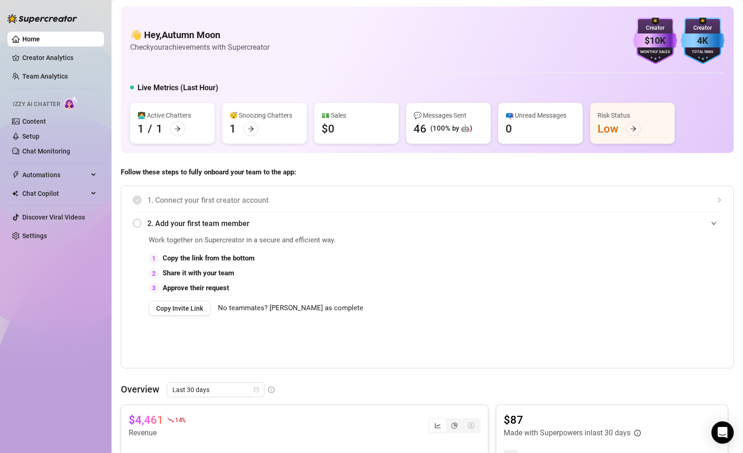
click at [35, 43] on link "Home" at bounding box center [31, 38] width 18 height 7
click at [35, 48] on ul "Home Creator Analytics Team Analytics Izzy AI Chatter Content Setup Chat Monito…" at bounding box center [55, 137] width 97 height 219
click at [35, 55] on link "Creator Analytics" at bounding box center [59, 57] width 74 height 15
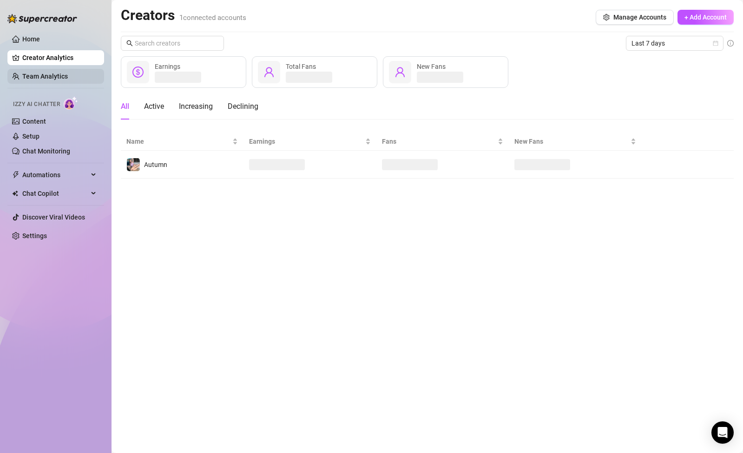
click at [38, 74] on link "Team Analytics" at bounding box center [45, 76] width 46 height 7
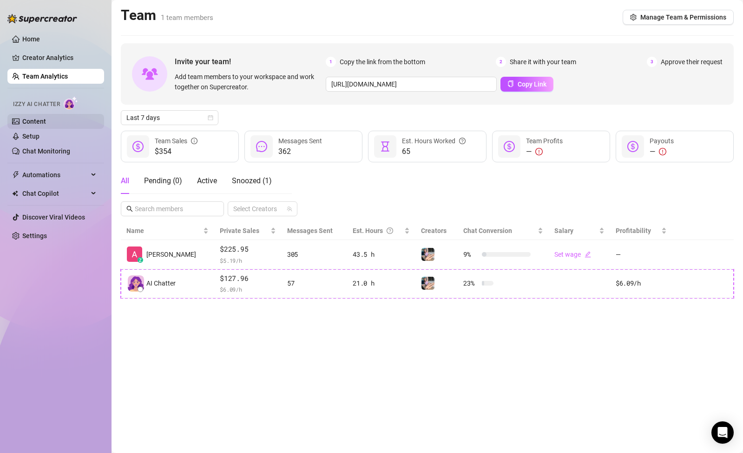
click at [34, 118] on link "Content" at bounding box center [34, 121] width 24 height 7
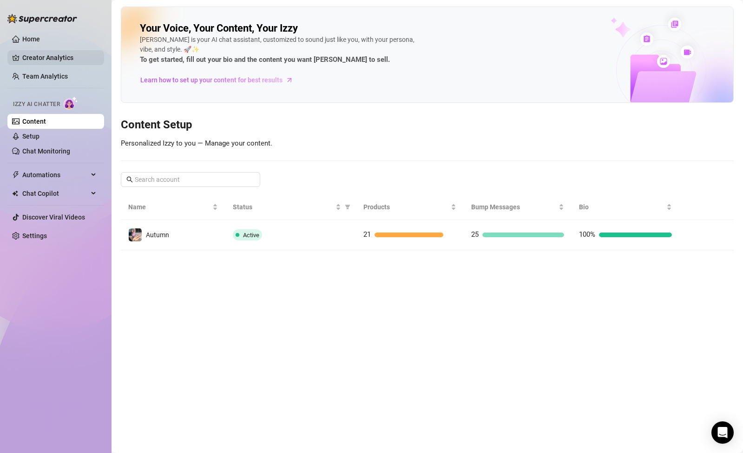
click at [55, 61] on link "Creator Analytics" at bounding box center [59, 57] width 74 height 15
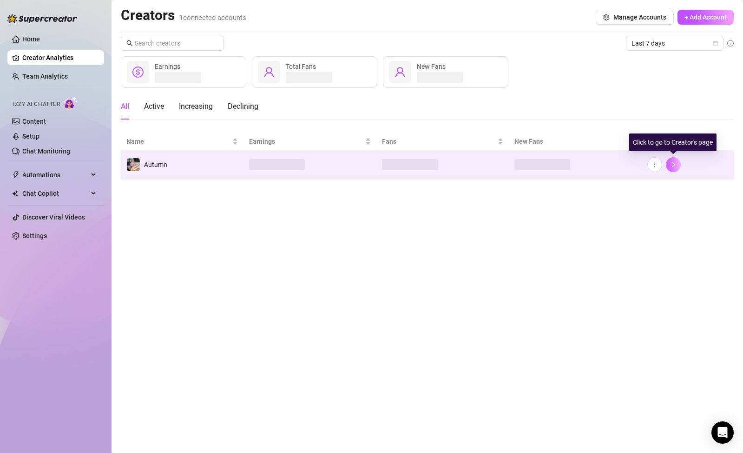
click at [668, 166] on button "button" at bounding box center [673, 164] width 15 height 15
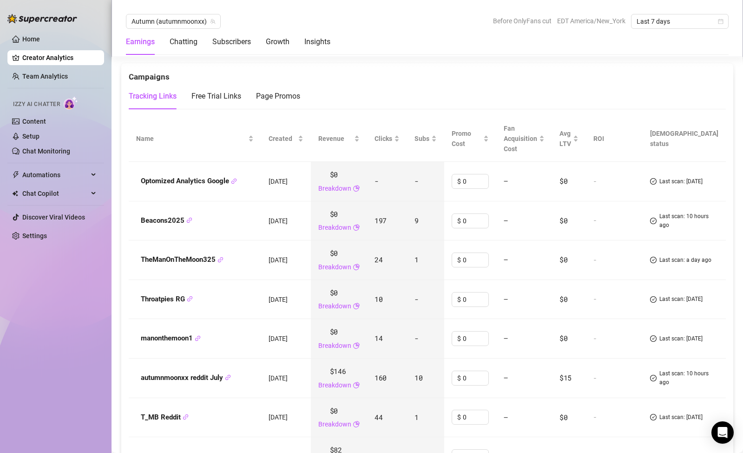
scroll to position [975, 0]
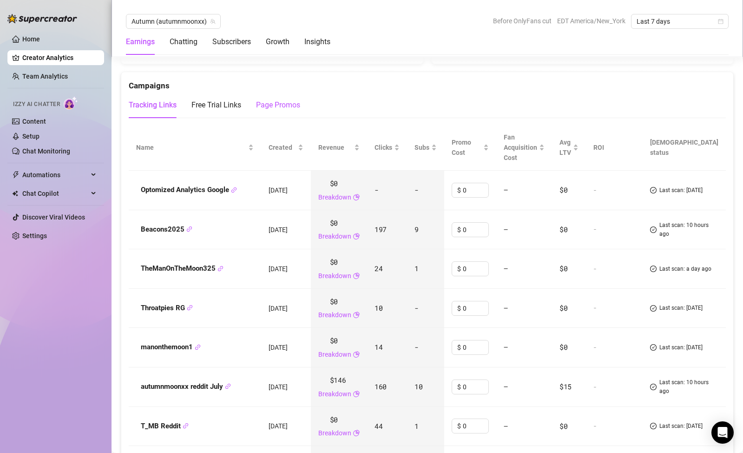
click at [269, 104] on div "Page Promos" at bounding box center [278, 104] width 44 height 11
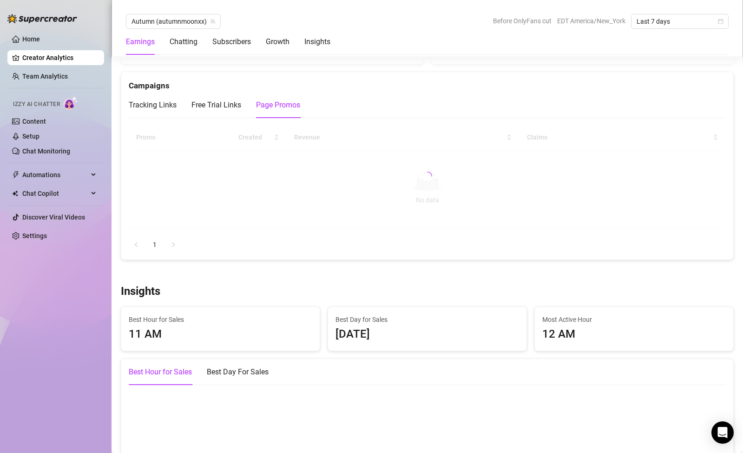
scroll to position [1041, 0]
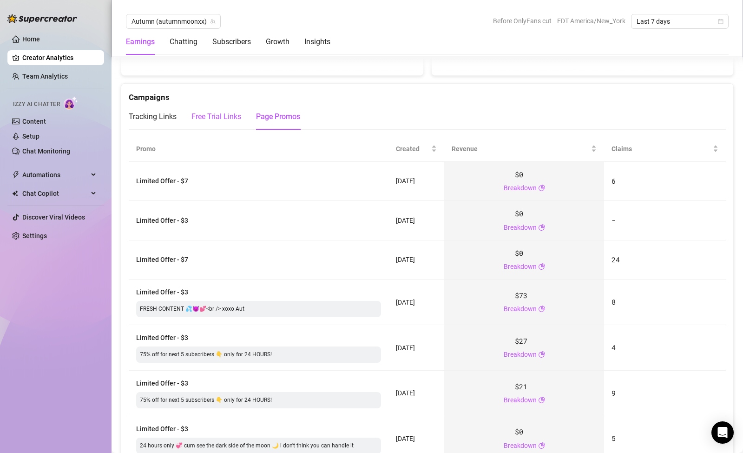
click at [228, 112] on div "Free Trial Links" at bounding box center [217, 116] width 50 height 11
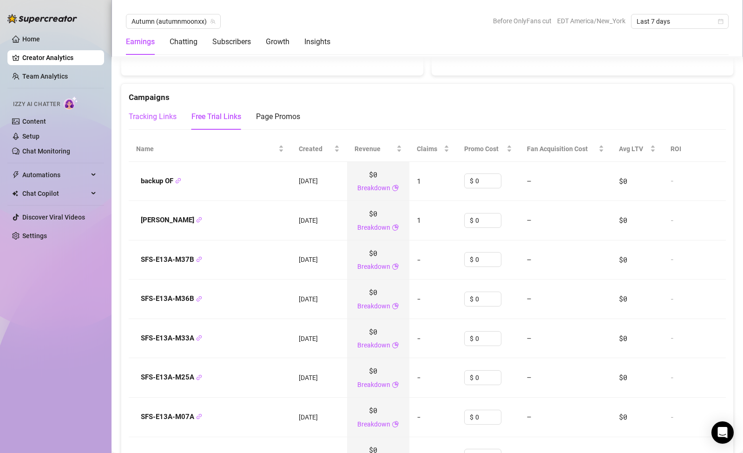
click at [163, 113] on div "Tracking Links" at bounding box center [153, 116] width 48 height 11
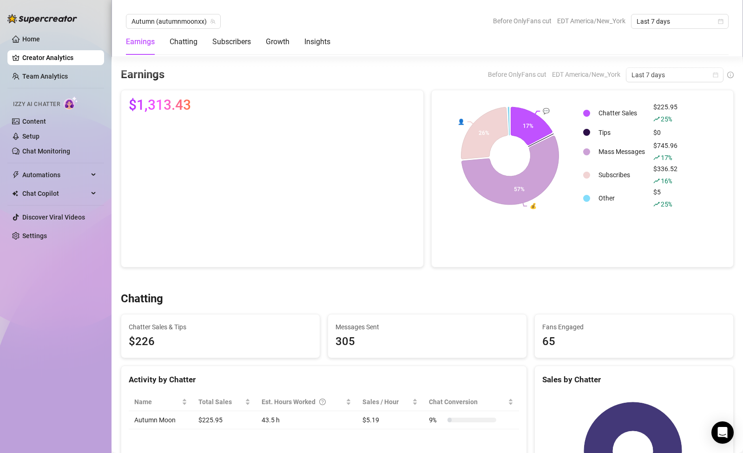
scroll to position [8, 0]
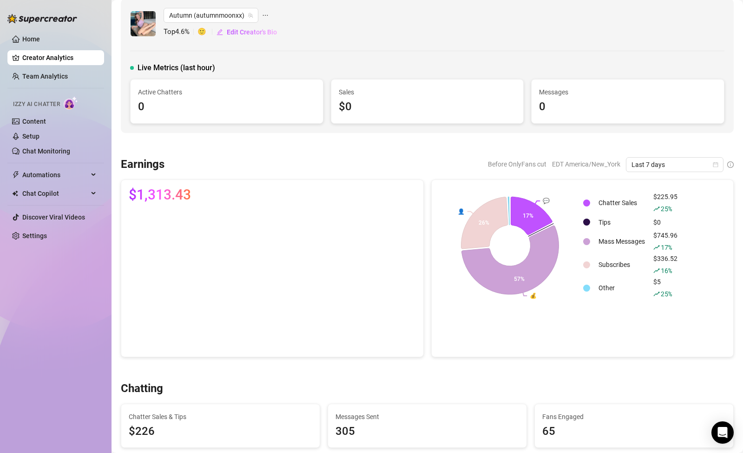
click at [633, 172] on div "Earnings Before OnlyFans cut EDT America/New_York Last 7 days $1,313.43 💬 💰 👤 1…" at bounding box center [427, 257] width 621 height 200
click at [635, 167] on span "Last 7 days" at bounding box center [675, 165] width 86 height 14
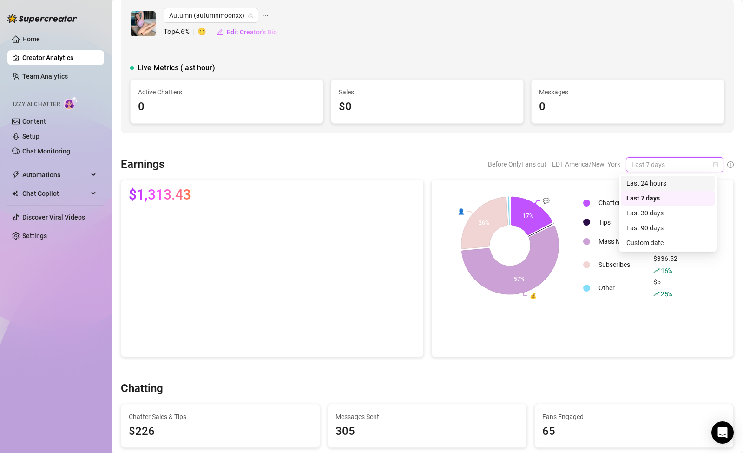
click at [633, 181] on div "Last 24 hours" at bounding box center [668, 183] width 83 height 10
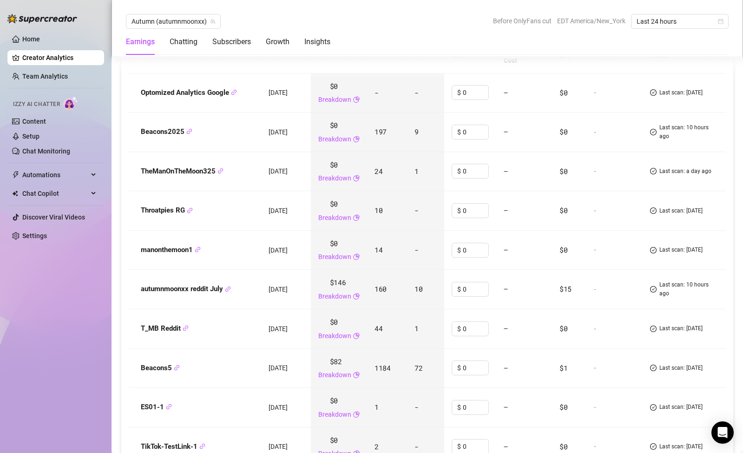
scroll to position [1163, 0]
click at [454, 33] on div "Earnings Chatting Subscribers Growth Insights" at bounding box center [427, 42] width 603 height 26
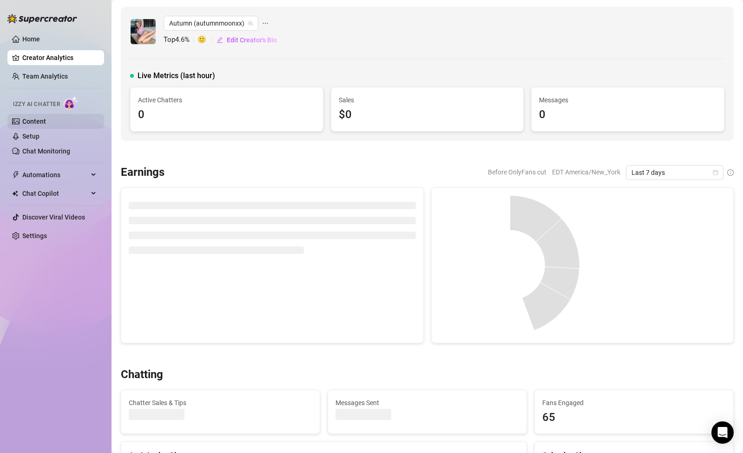
click at [46, 123] on link "Content" at bounding box center [34, 121] width 24 height 7
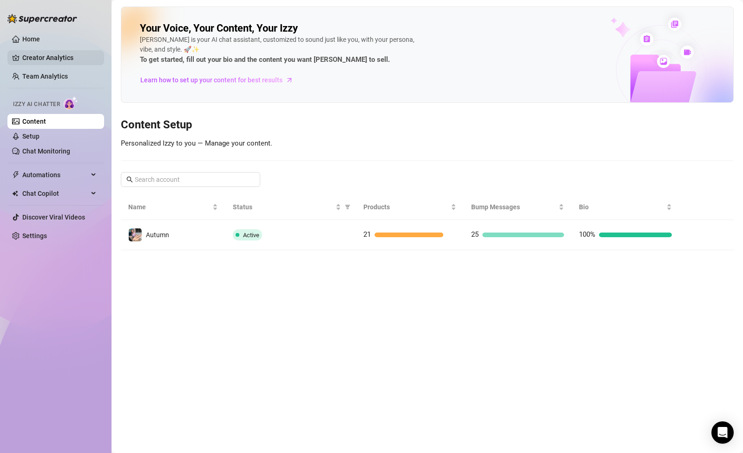
click at [64, 60] on link "Creator Analytics" at bounding box center [59, 57] width 74 height 15
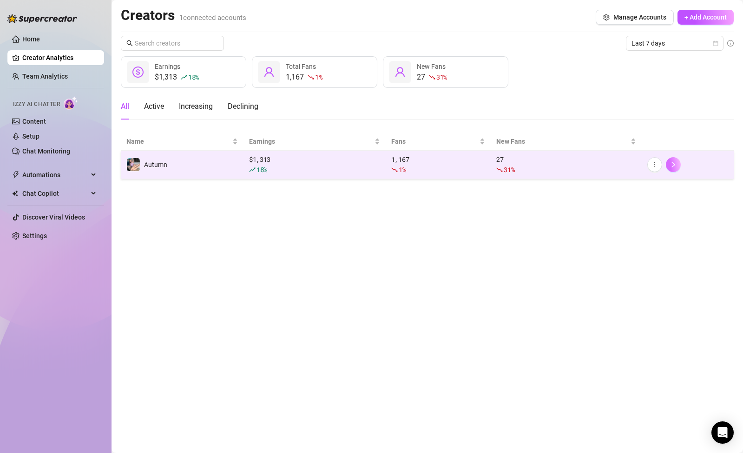
click at [675, 167] on icon "right" at bounding box center [673, 164] width 7 height 7
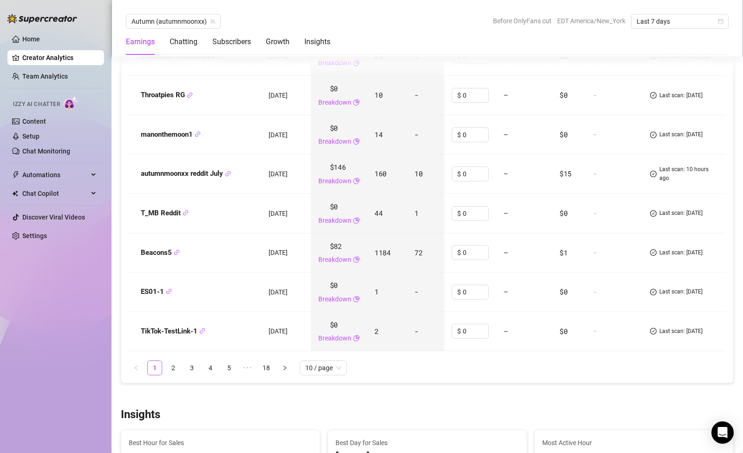
scroll to position [1274, 0]
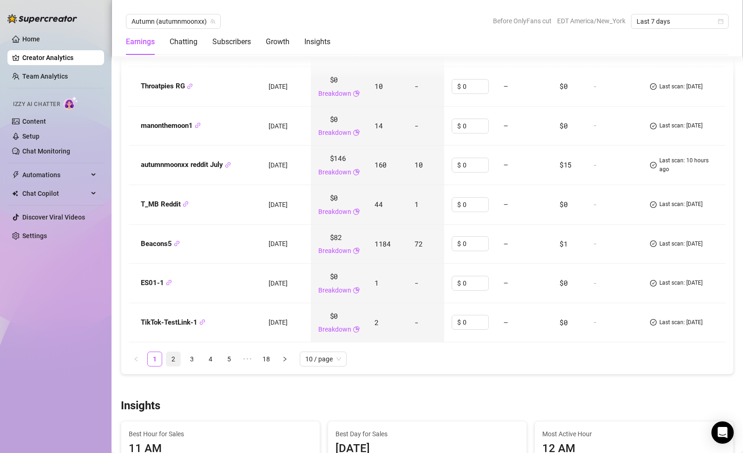
click at [174, 358] on link "2" at bounding box center [173, 359] width 14 height 14
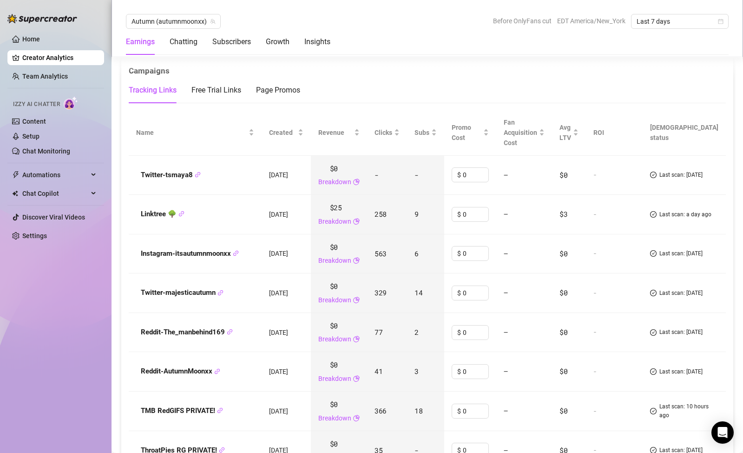
scroll to position [1062, 0]
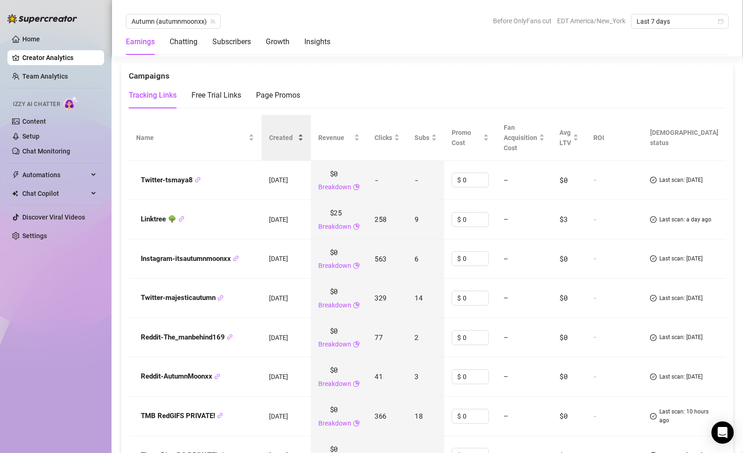
click at [296, 132] on span "Created" at bounding box center [282, 137] width 27 height 10
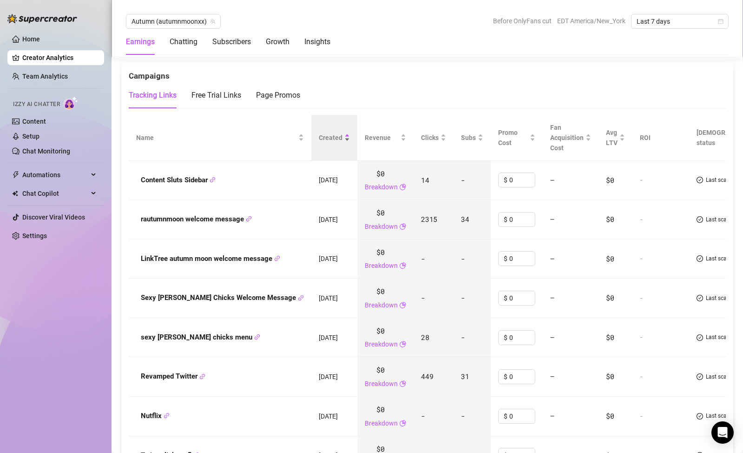
click at [319, 133] on span "Created" at bounding box center [331, 137] width 24 height 10
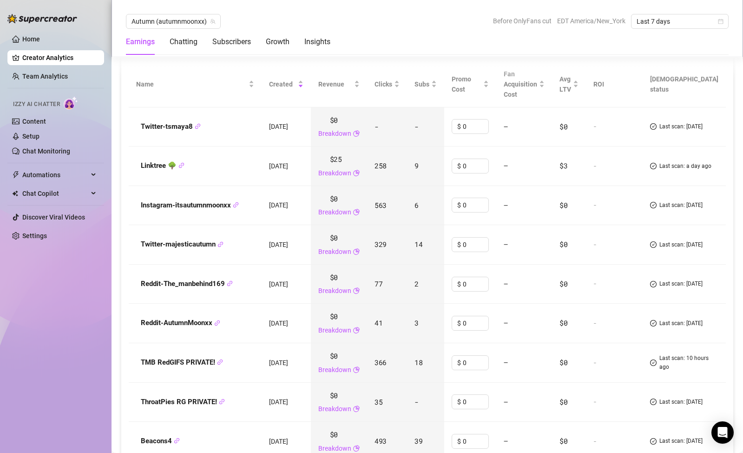
scroll to position [1103, 0]
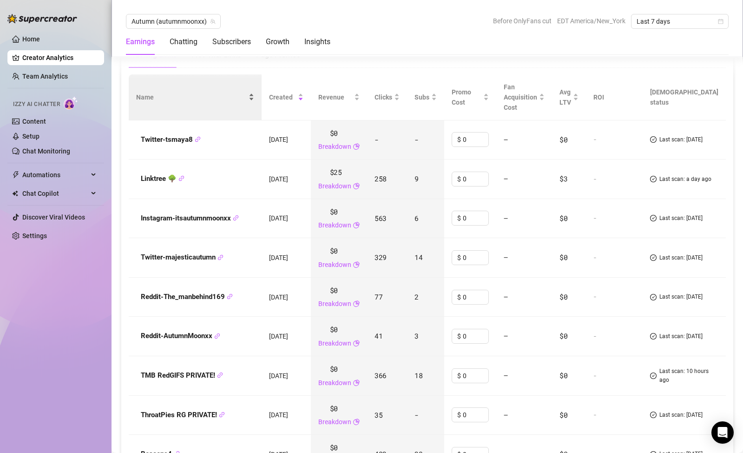
click at [171, 101] on span "Name" at bounding box center [191, 97] width 111 height 10
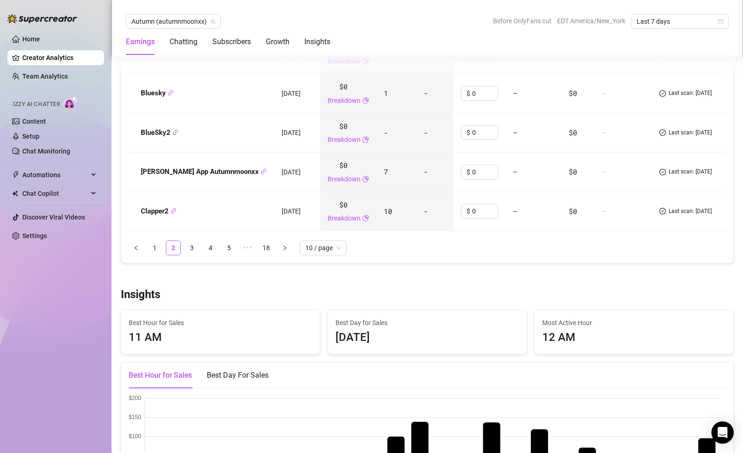
scroll to position [1416, 0]
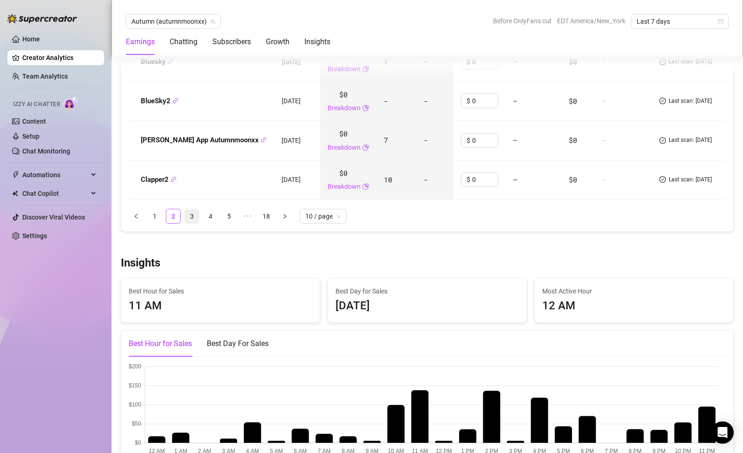
click at [191, 218] on link "3" at bounding box center [192, 216] width 14 height 14
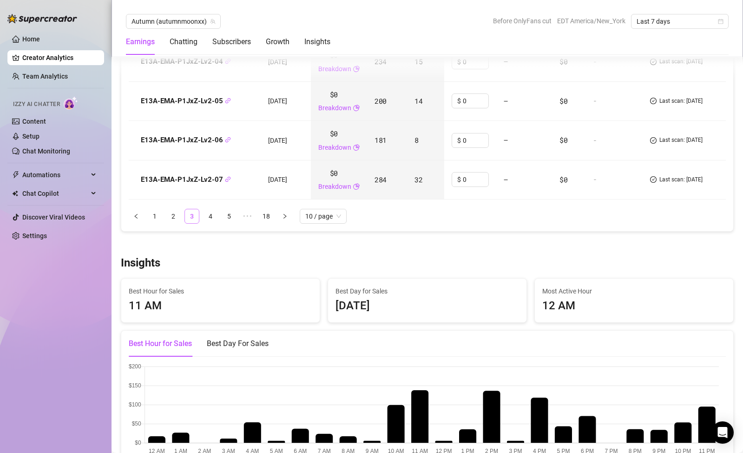
scroll to position [1401, 0]
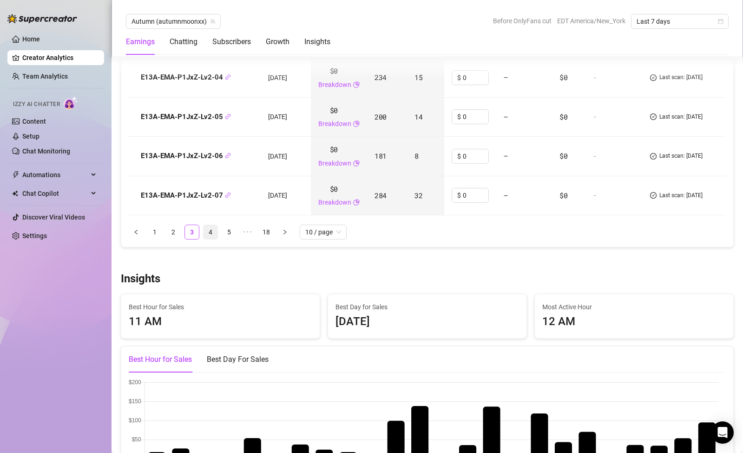
click at [206, 234] on link "4" at bounding box center [211, 232] width 14 height 14
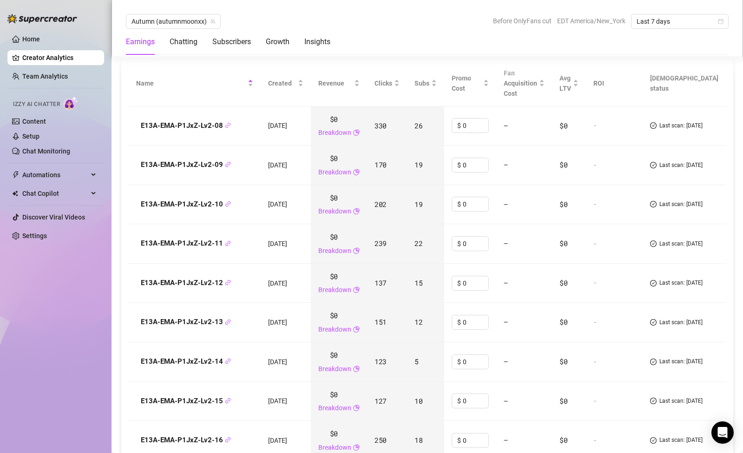
scroll to position [1123, 0]
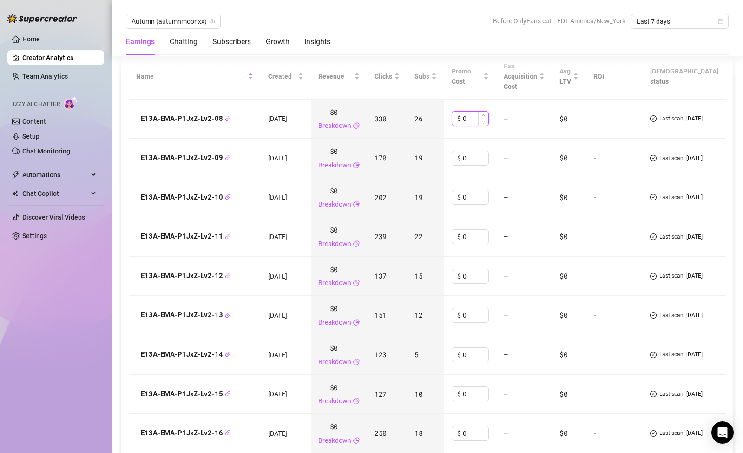
click at [489, 119] on input "0" at bounding box center [476, 119] width 26 height 14
type input "6.5"
click at [586, 169] on td "$0" at bounding box center [569, 159] width 34 height 40
click at [489, 160] on input "0" at bounding box center [476, 158] width 26 height 14
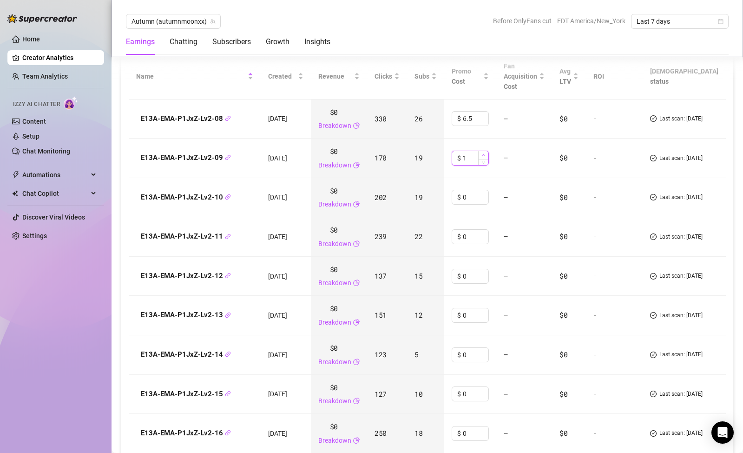
click at [485, 153] on icon "up" at bounding box center [483, 154] width 3 height 3
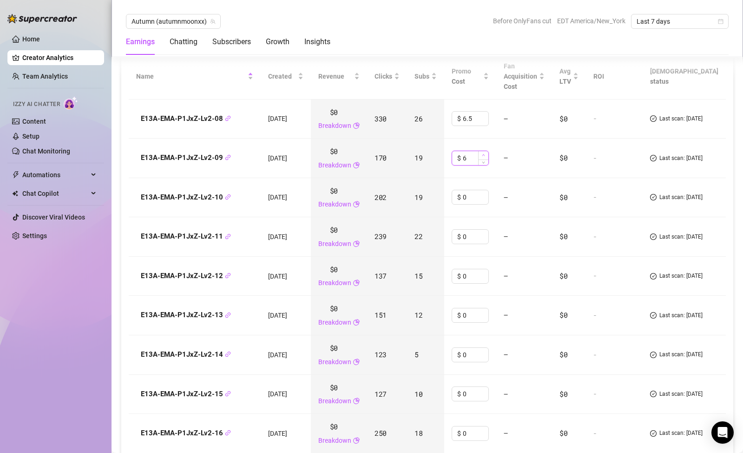
click at [485, 153] on icon "up" at bounding box center [483, 154] width 3 height 3
type input "6.5"
click at [584, 191] on td "$0" at bounding box center [569, 198] width 34 height 40
click at [155, 81] on div "Name" at bounding box center [194, 76] width 117 height 10
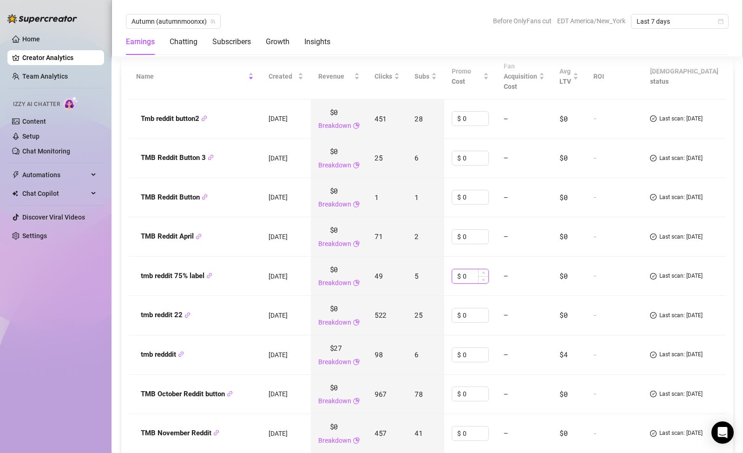
click at [488, 278] on input "0" at bounding box center [476, 276] width 26 height 14
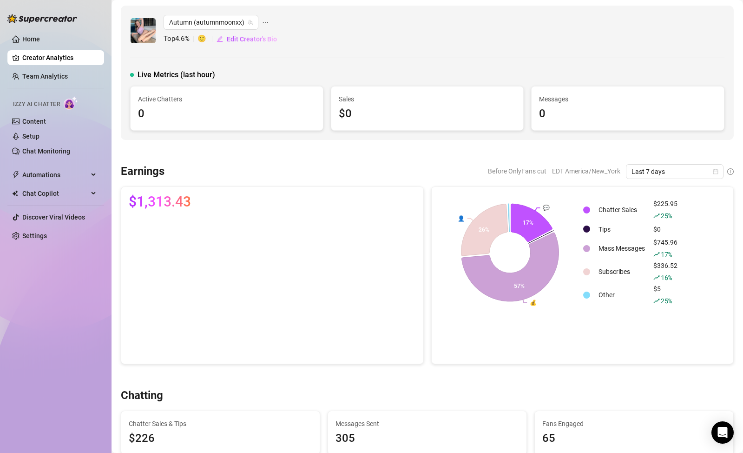
scroll to position [0, 0]
click at [265, 23] on icon "ellipsis" at bounding box center [265, 23] width 7 height 7
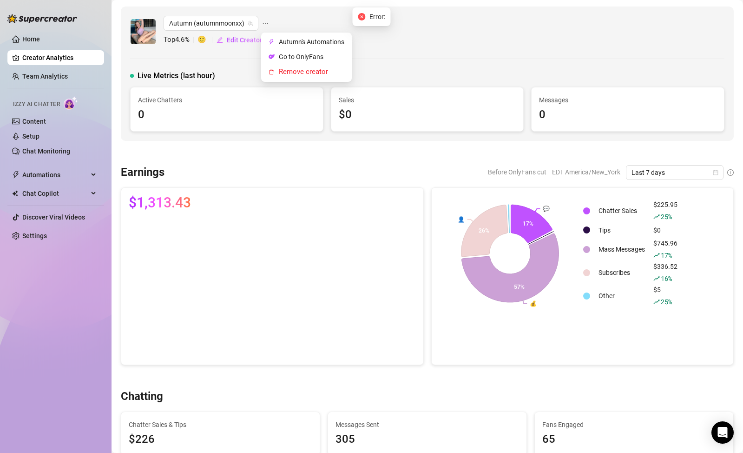
click at [265, 23] on icon "ellipsis" at bounding box center [265, 23] width 7 height 7
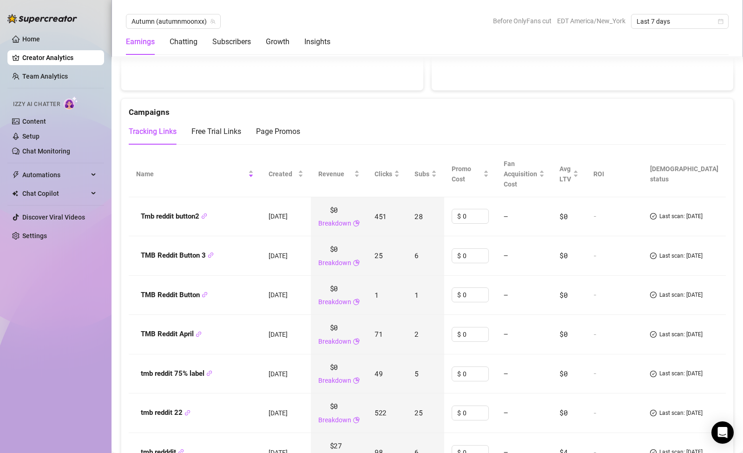
scroll to position [1029, 0]
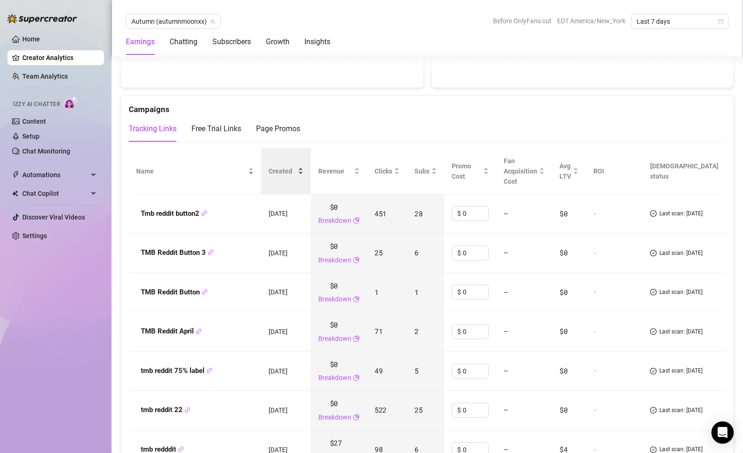
click at [304, 166] on div "Created" at bounding box center [286, 171] width 35 height 10
click at [304, 166] on div "Created" at bounding box center [285, 171] width 35 height 10
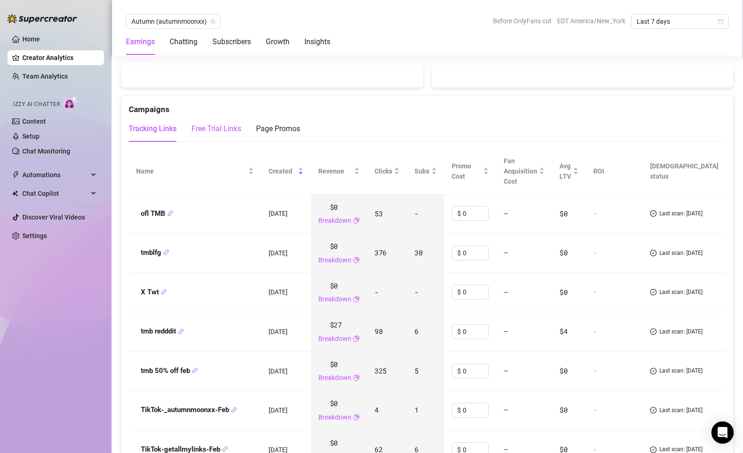
click at [228, 130] on div "Free Trial Links" at bounding box center [217, 128] width 50 height 11
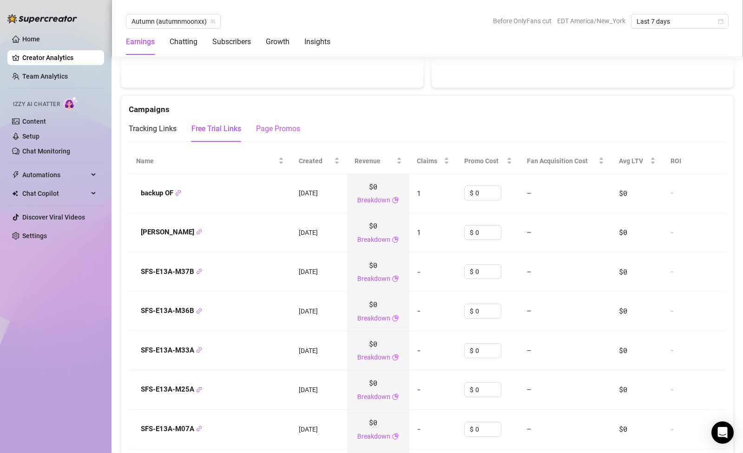
click at [265, 126] on div "Page Promos" at bounding box center [278, 128] width 44 height 11
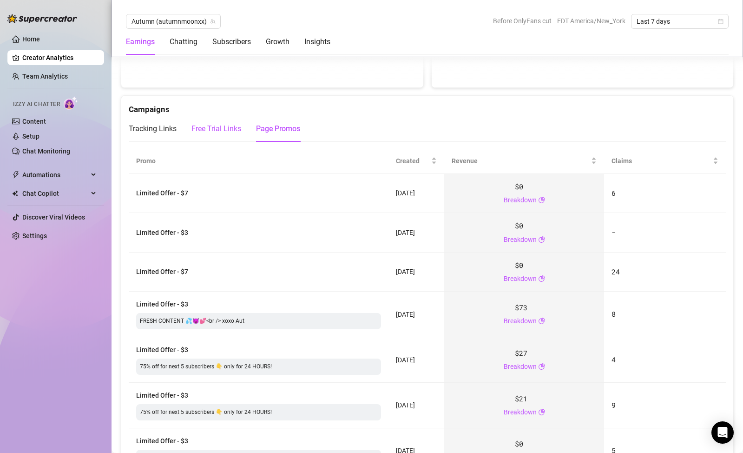
click at [231, 126] on div "Free Trial Links" at bounding box center [217, 128] width 50 height 11
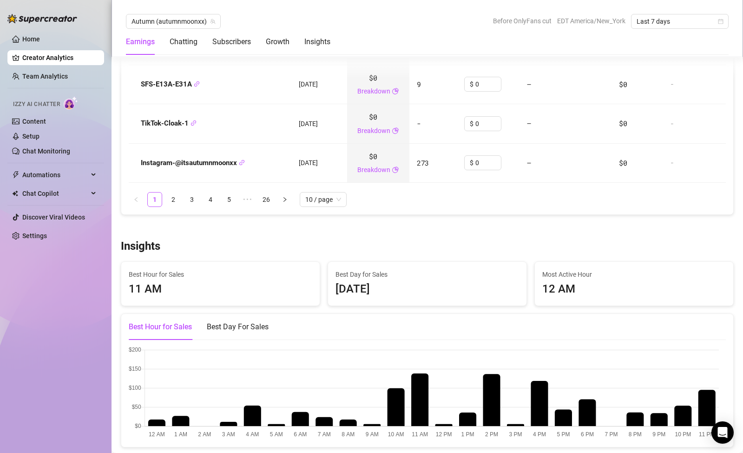
scroll to position [1416, 0]
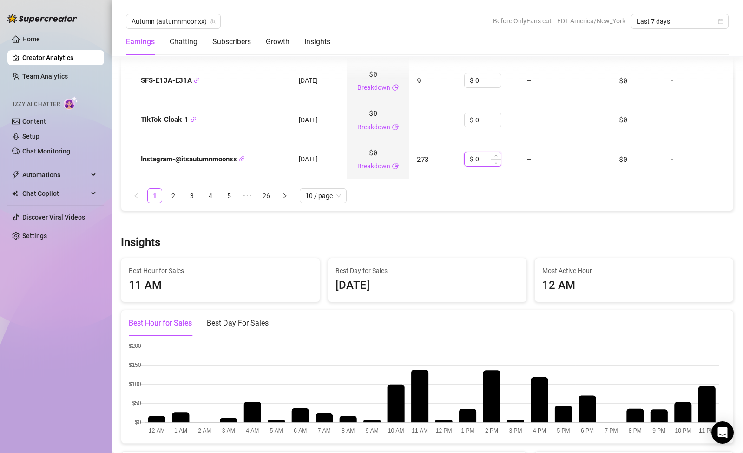
click at [482, 157] on input "0" at bounding box center [489, 159] width 26 height 14
click at [491, 157] on span "Increase Value" at bounding box center [496, 156] width 10 height 8
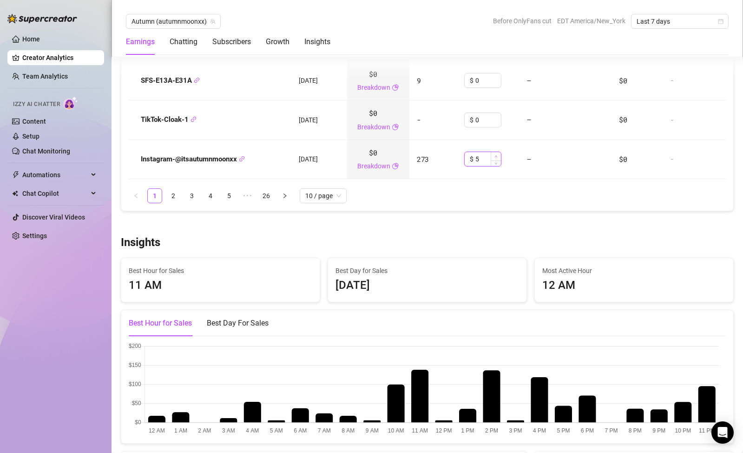
click at [491, 157] on span "Increase Value" at bounding box center [496, 156] width 10 height 8
type input "6.5"
click at [617, 177] on td "$0" at bounding box center [638, 160] width 52 height 40
click at [380, 20] on div "Error:" at bounding box center [371, 17] width 743 height 26
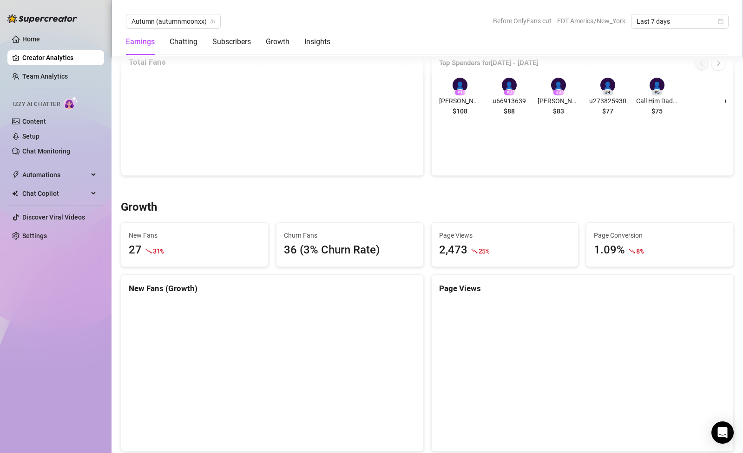
scroll to position [890, 0]
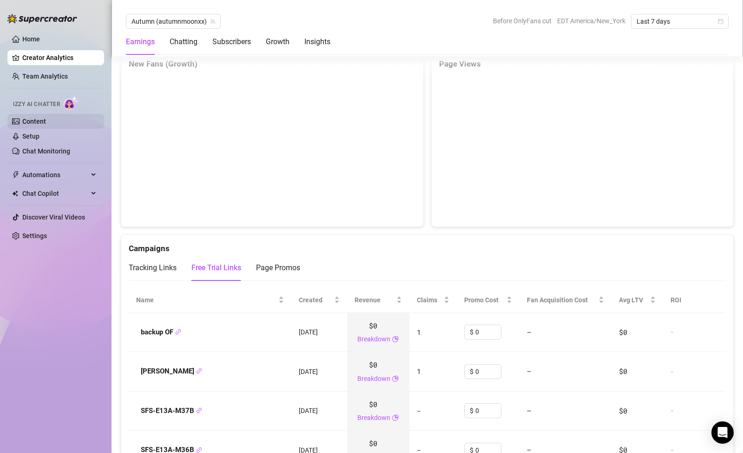
click at [46, 119] on link "Content" at bounding box center [34, 121] width 24 height 7
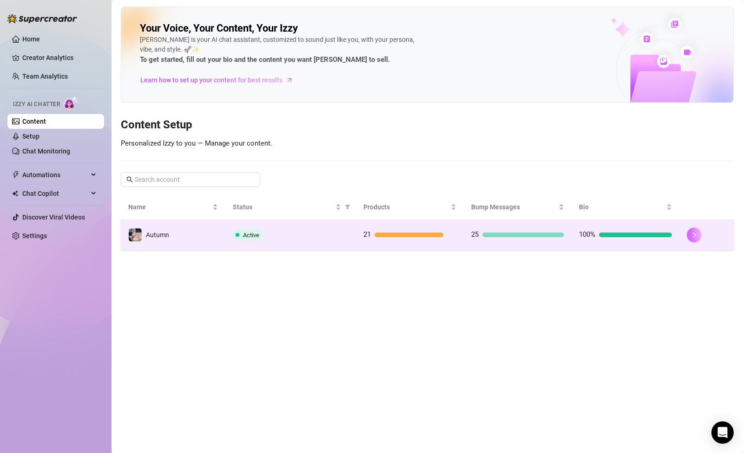
click at [691, 232] on icon "right" at bounding box center [694, 234] width 7 height 7
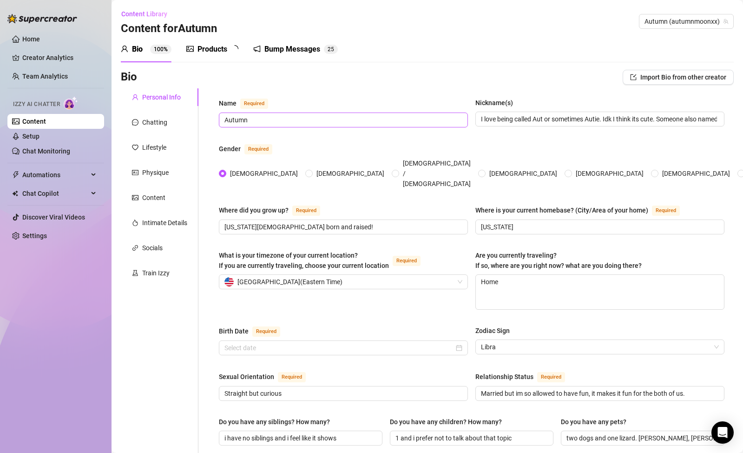
type input "[DATE]"
click at [220, 50] on div "Products" at bounding box center [213, 49] width 30 height 11
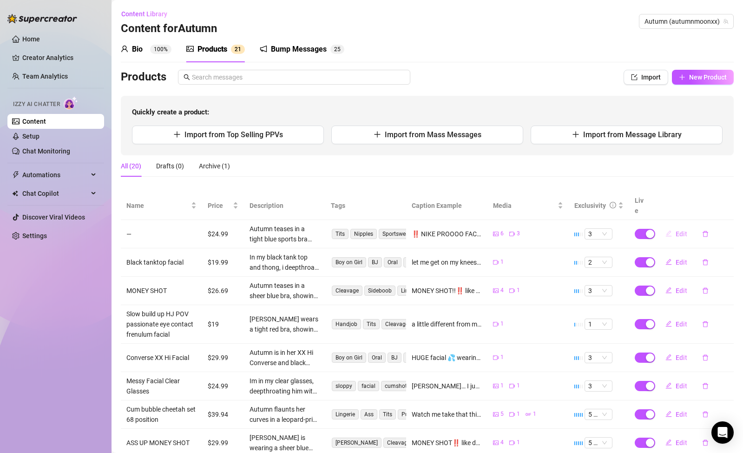
click at [676, 230] on span "Edit" at bounding box center [682, 233] width 12 height 7
type textarea "‼️ NIKE PROOOO FACIAL bundle. what a better way to end my workout. POV deepthro…"
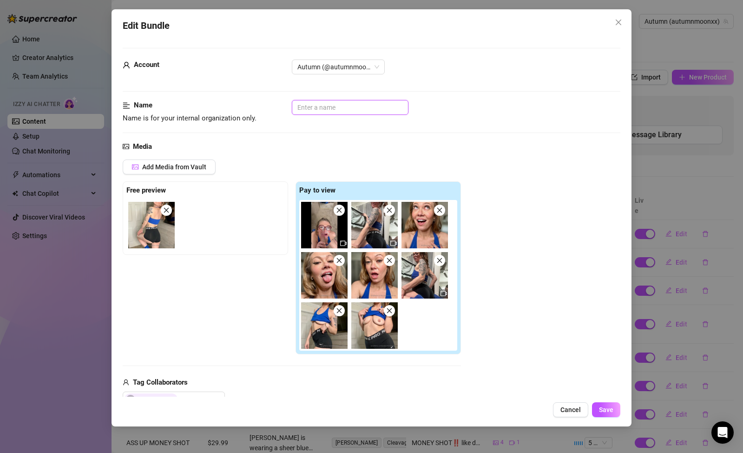
click at [326, 108] on input "text" at bounding box center [350, 107] width 117 height 15
type input "Nike Pro Facial Bundle"
click at [607, 406] on span "Save" at bounding box center [606, 409] width 14 height 7
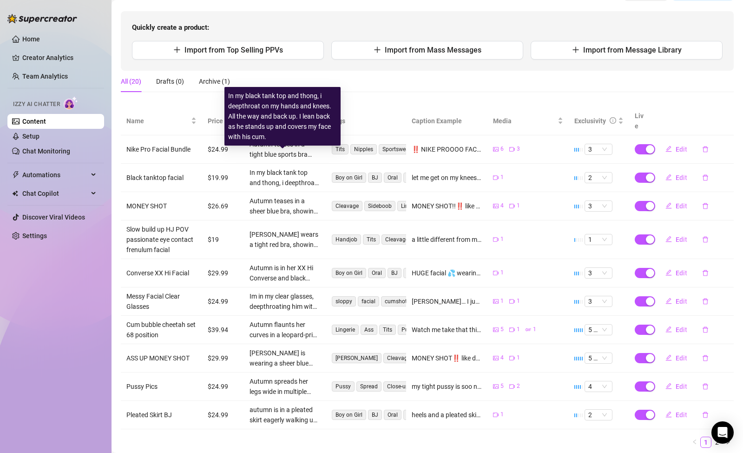
scroll to position [93, 0]
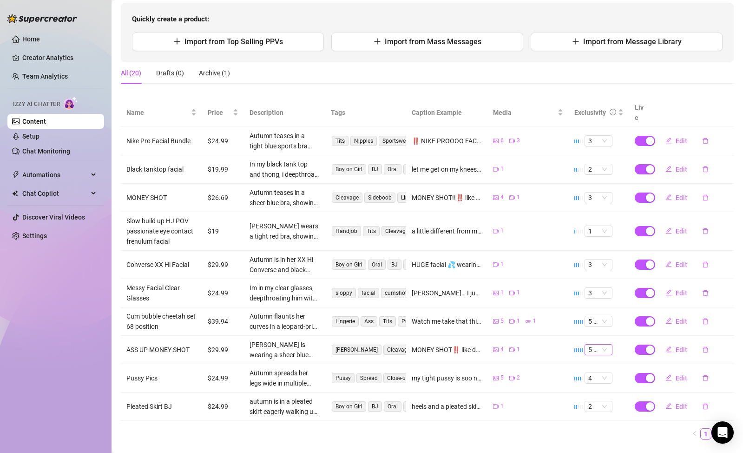
click at [585, 344] on div "5 🔥" at bounding box center [599, 349] width 28 height 11
click at [372, 85] on div "All (20) Drafts (0) Archive (1)" at bounding box center [427, 76] width 613 height 29
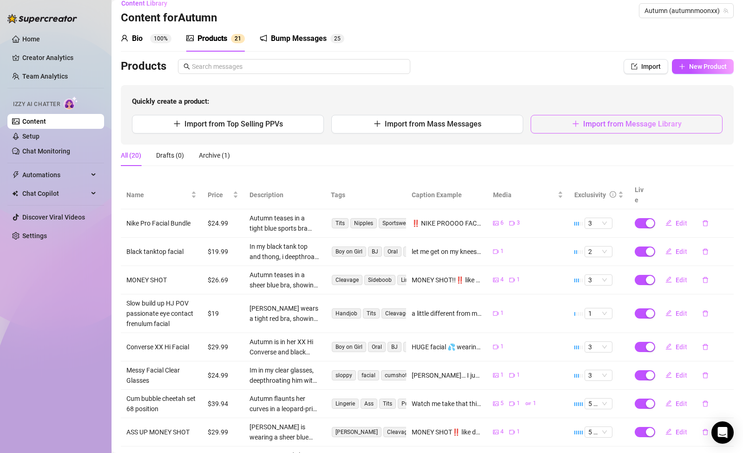
scroll to position [5, 0]
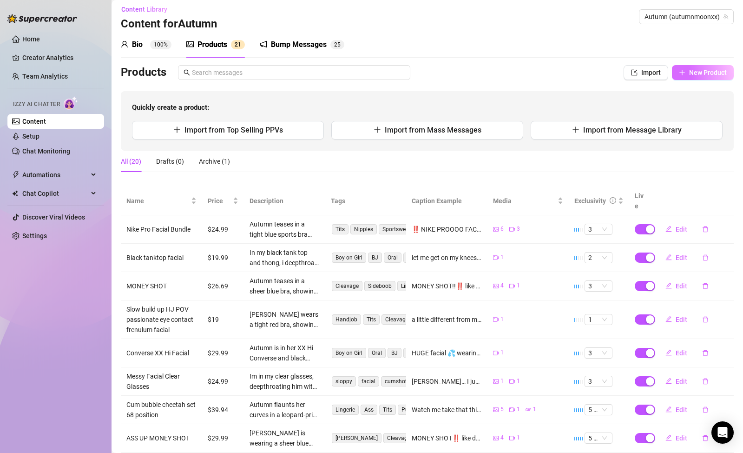
click at [689, 75] on span "New Product" at bounding box center [708, 72] width 38 height 7
type textarea "Type your message here..."
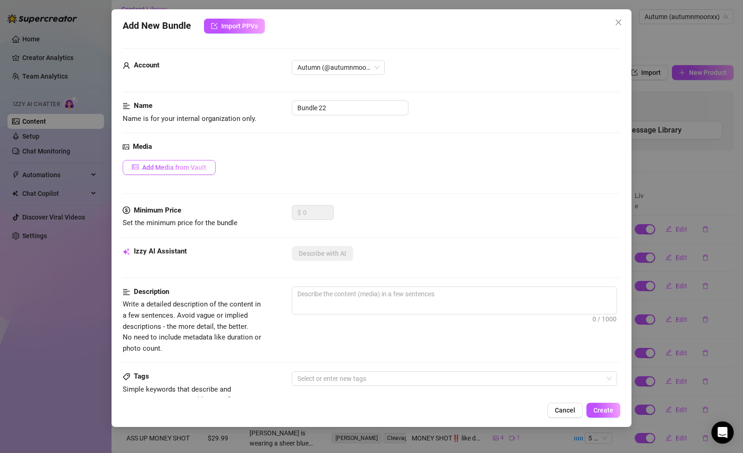
click at [208, 162] on button "Add Media from Vault" at bounding box center [169, 167] width 93 height 15
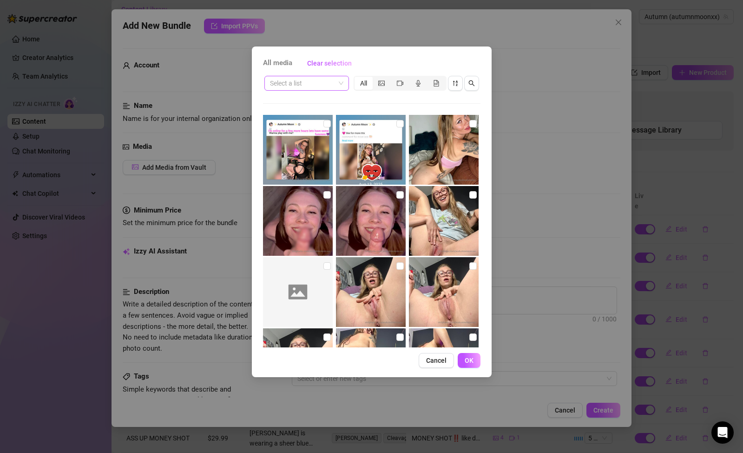
click at [344, 83] on div "Select a list" at bounding box center [306, 83] width 85 height 15
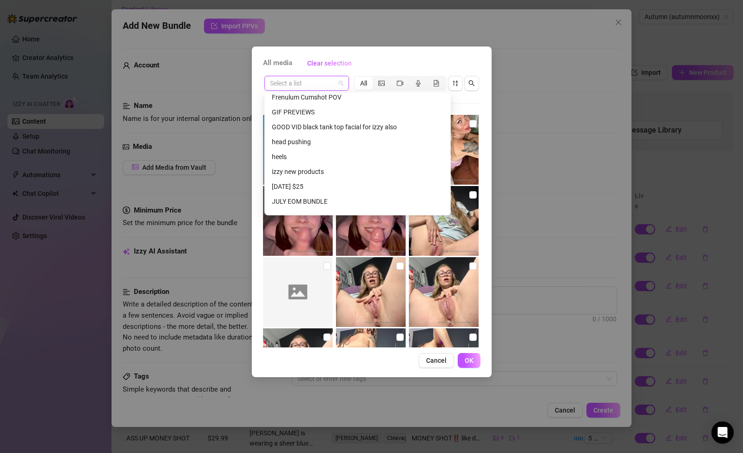
scroll to position [299, 0]
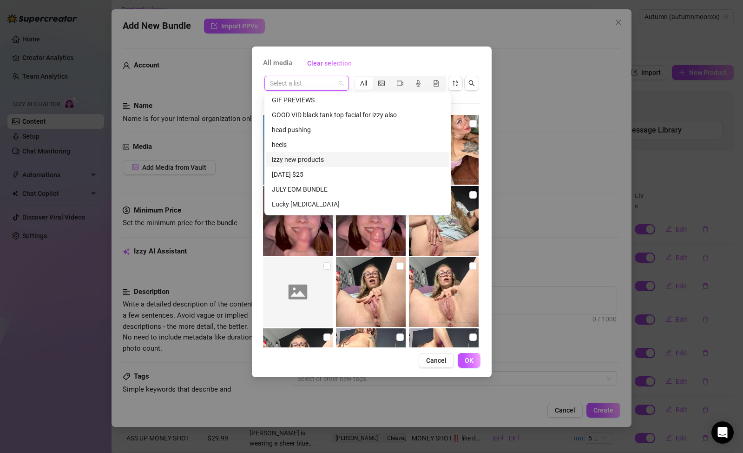
click at [326, 155] on div "izzy new products" at bounding box center [358, 159] width 172 height 10
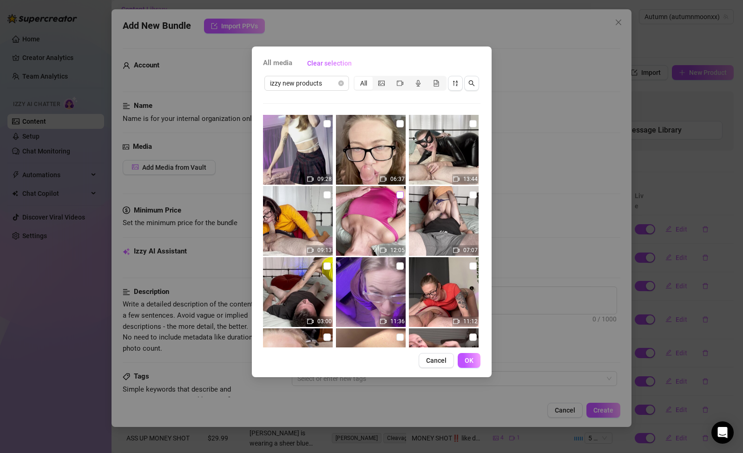
click at [397, 197] on input "checkbox" at bounding box center [400, 194] width 7 height 7
checkbox input "false"
drag, startPoint x: 443, startPoint y: 359, endPoint x: 463, endPoint y: 364, distance: 20.6
click at [444, 359] on span "Cancel" at bounding box center [436, 360] width 20 height 7
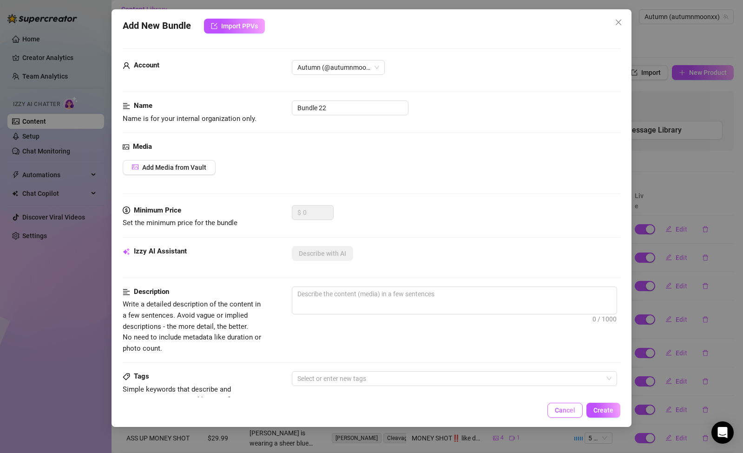
click at [569, 407] on span "Cancel" at bounding box center [565, 409] width 20 height 7
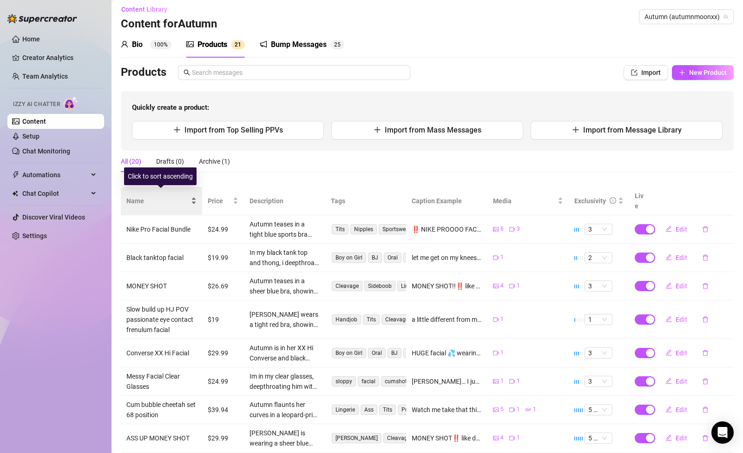
click at [141, 196] on span "Name" at bounding box center [157, 201] width 63 height 10
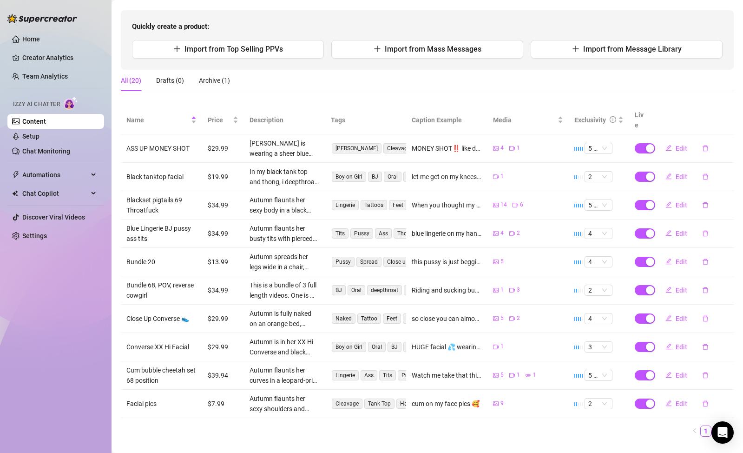
scroll to position [94, 0]
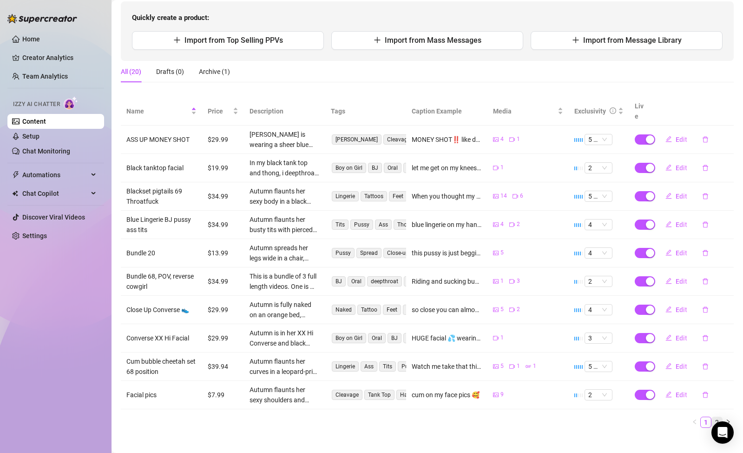
click at [712, 417] on link "2" at bounding box center [717, 422] width 10 height 10
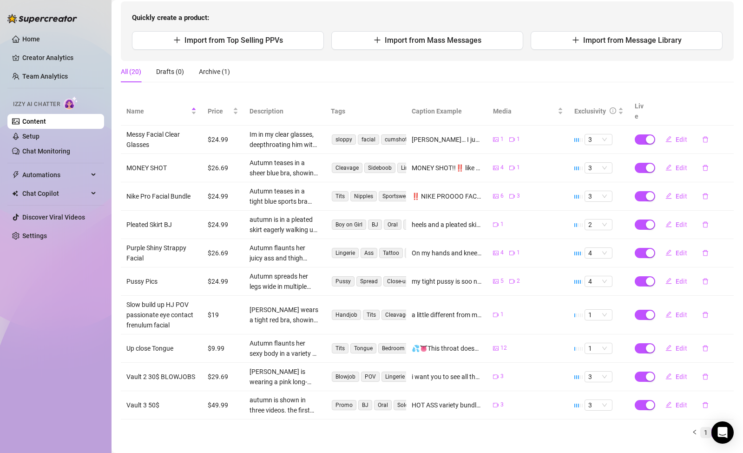
click at [701, 427] on link "1" at bounding box center [706, 432] width 10 height 10
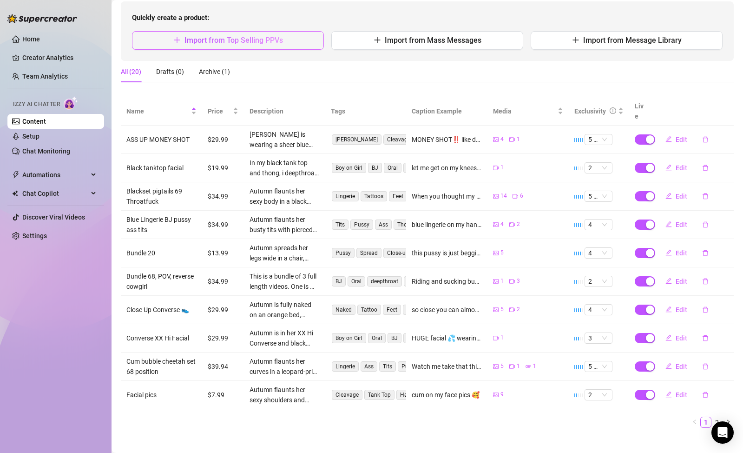
click at [243, 43] on span "Import from Top Selling PPVs" at bounding box center [234, 40] width 99 height 9
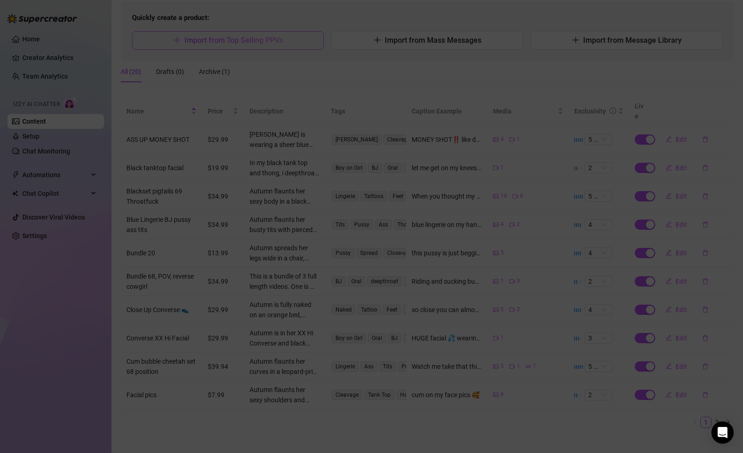
type textarea "Type your message here..."
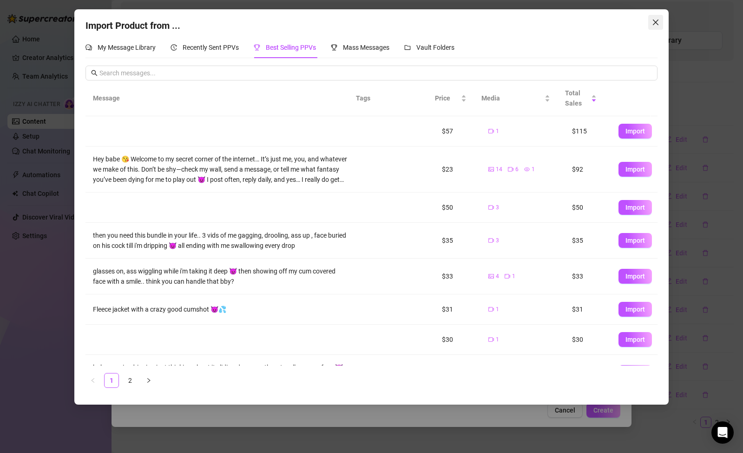
click at [656, 25] on icon "close" at bounding box center [655, 22] width 7 height 7
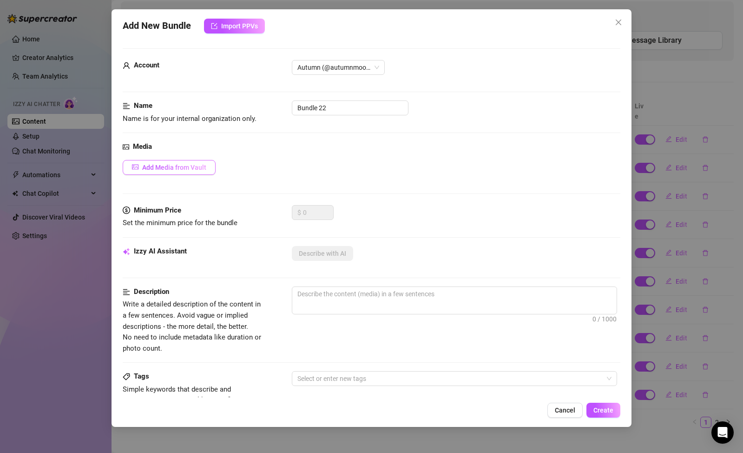
click at [168, 170] on span "Add Media from Vault" at bounding box center [174, 167] width 64 height 7
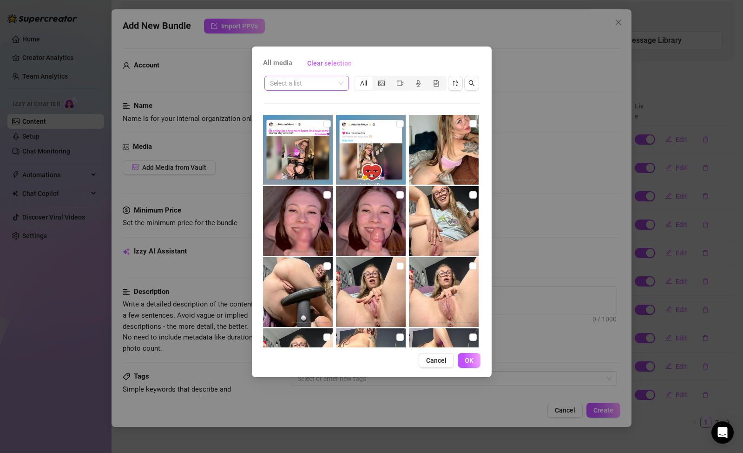
click at [331, 87] on input "search" at bounding box center [302, 83] width 65 height 14
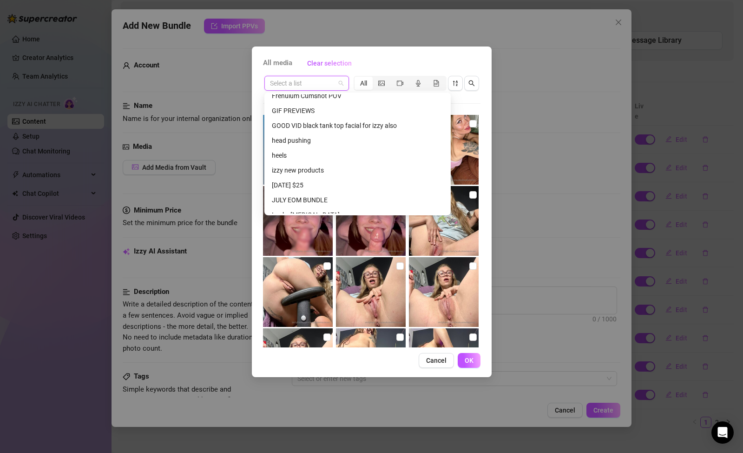
scroll to position [291, 0]
click at [344, 169] on div "izzy new products" at bounding box center [358, 168] width 172 height 10
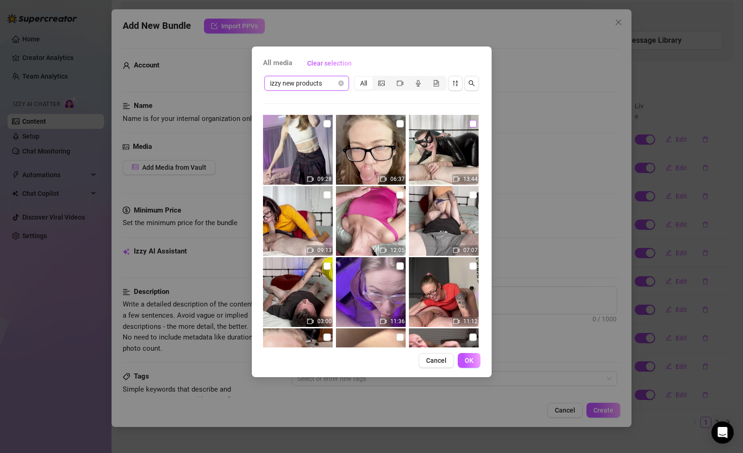
click at [469, 125] on input "checkbox" at bounding box center [472, 123] width 7 height 7
checkbox input "true"
click at [470, 357] on span "OK" at bounding box center [469, 360] width 9 height 7
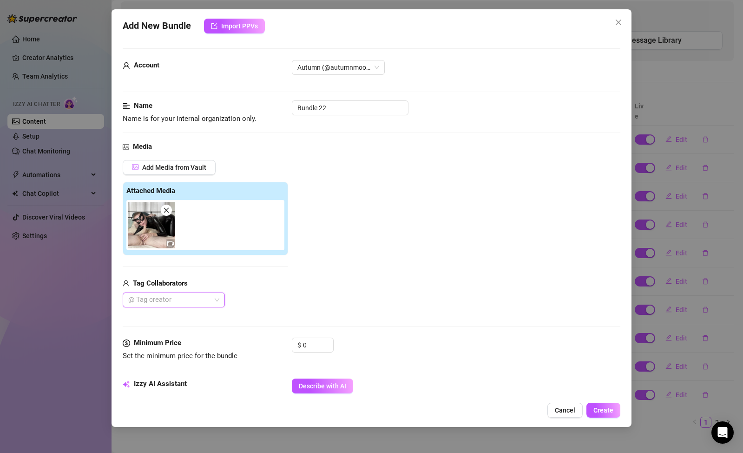
click at [149, 228] on img at bounding box center [151, 225] width 46 height 46
